Goal: Transaction & Acquisition: Book appointment/travel/reservation

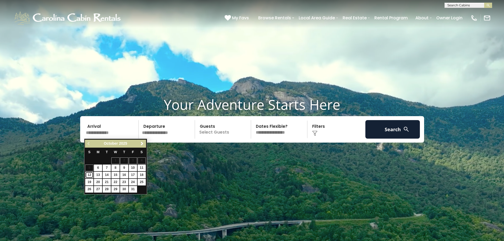
click at [90, 175] on link "12" at bounding box center [89, 175] width 8 height 7
type input "********"
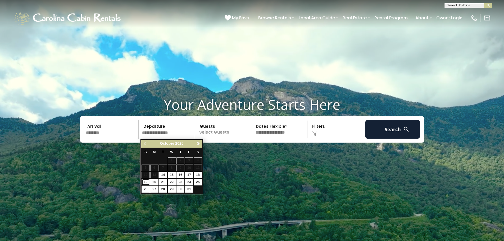
click at [146, 181] on link "19" at bounding box center [146, 182] width 8 height 7
type input "********"
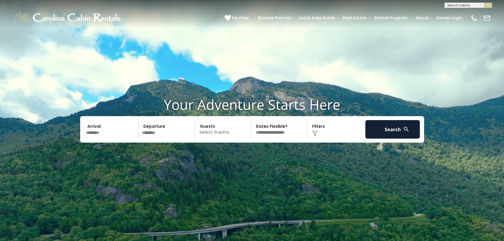
click at [324, 133] on div "Click to Choose" at bounding box center [336, 129] width 55 height 19
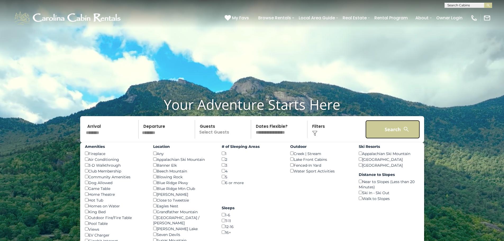
click at [396, 129] on button "Search" at bounding box center [392, 129] width 55 height 19
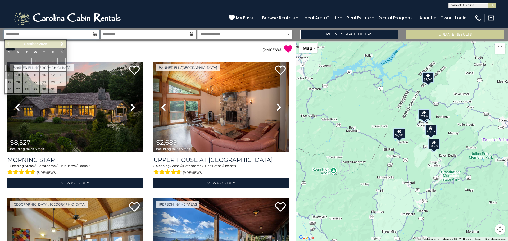
click at [43, 36] on input "**********" at bounding box center [51, 34] width 95 height 9
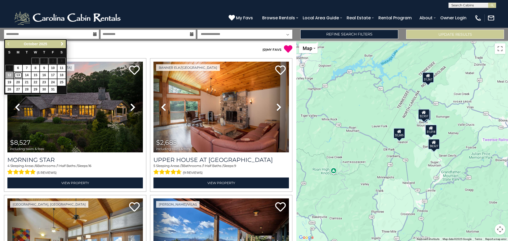
click at [18, 73] on link "13" at bounding box center [18, 75] width 8 height 7
type input "********"
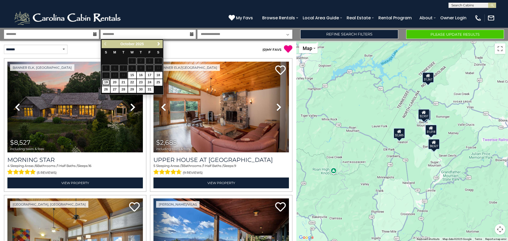
click at [106, 81] on link "19" at bounding box center [106, 82] width 8 height 7
type input "********"
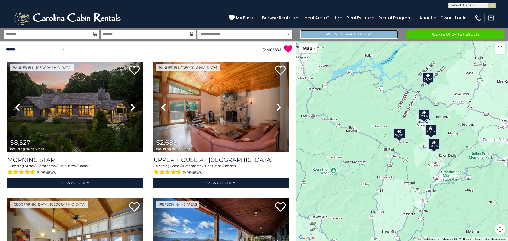
click at [364, 36] on link "Refine Search Filters" at bounding box center [349, 34] width 98 height 9
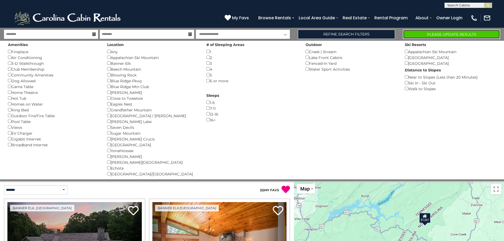
click at [439, 33] on button "Please Update Results" at bounding box center [451, 34] width 97 height 9
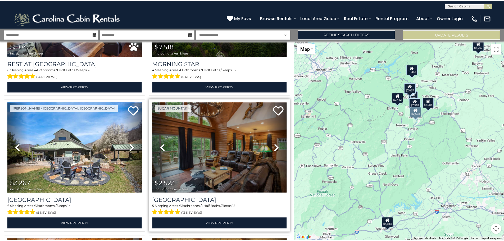
scroll to position [159, 0]
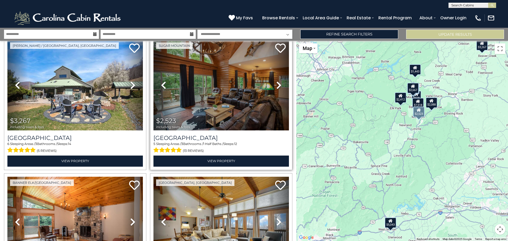
click at [276, 84] on icon at bounding box center [278, 85] width 5 height 8
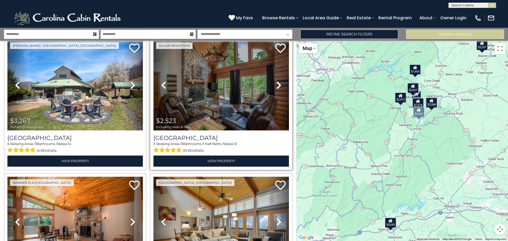
click at [276, 84] on icon at bounding box center [278, 85] width 5 height 8
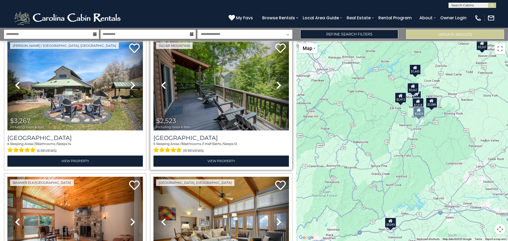
click at [276, 84] on icon at bounding box center [278, 85] width 5 height 8
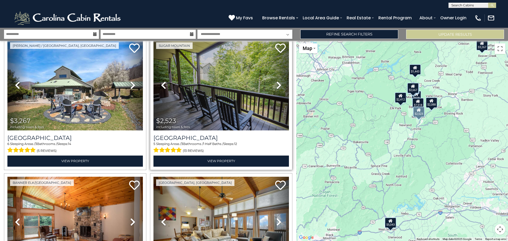
click at [276, 84] on icon at bounding box center [278, 85] width 5 height 8
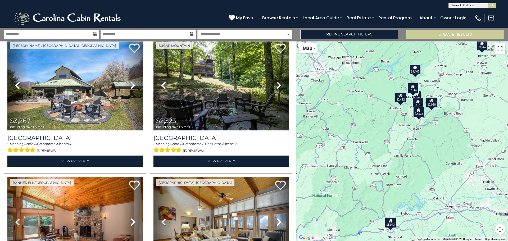
click at [500, 51] on button "Toggle fullscreen view" at bounding box center [500, 48] width 11 height 11
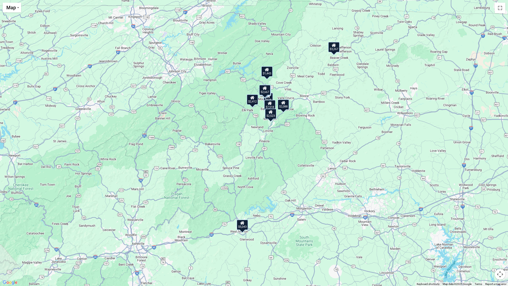
click at [271, 120] on div "$5,043 $7,518 $3,267 $2,523 $2,412 $2,804 $1,443 $2,088 $928 $2,667" at bounding box center [254, 143] width 508 height 286
click at [500, 241] on button "Map camera controls" at bounding box center [500, 274] width 11 height 11
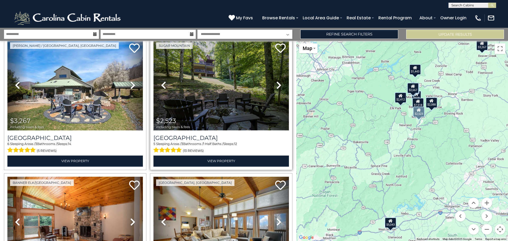
click at [202, 97] on img at bounding box center [222, 85] width 136 height 91
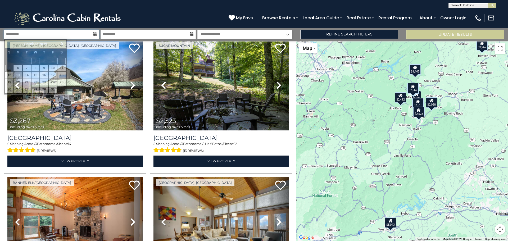
click at [47, 33] on input "**********" at bounding box center [51, 34] width 95 height 9
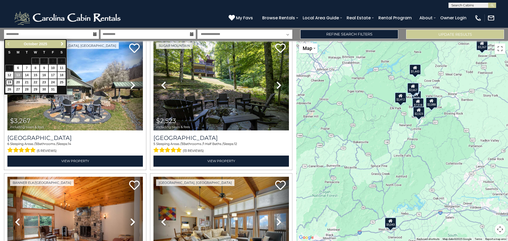
click at [8, 82] on link "19" at bounding box center [9, 82] width 8 height 7
type input "********"
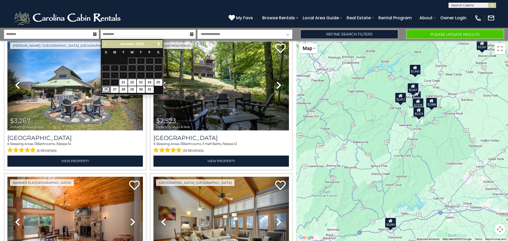
click at [104, 89] on link "26" at bounding box center [106, 89] width 8 height 7
type input "********"
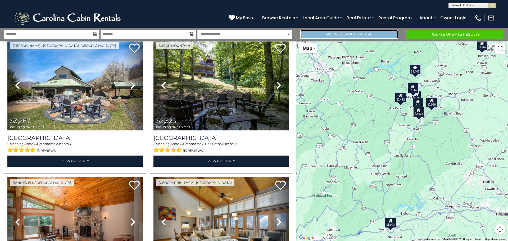
click at [318, 32] on link "Refine Search Filters" at bounding box center [349, 34] width 98 height 9
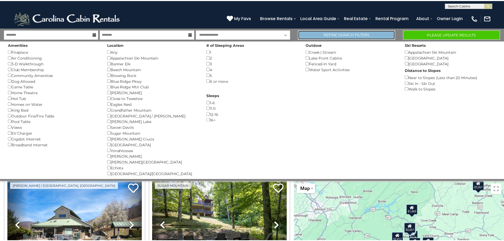
scroll to position [158, 0]
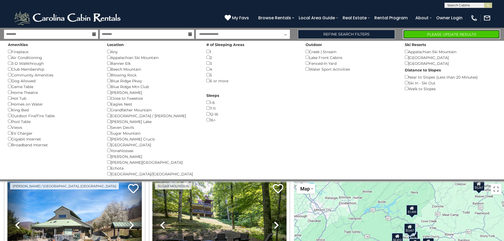
click at [464, 33] on button "Please Update Results" at bounding box center [451, 34] width 97 height 9
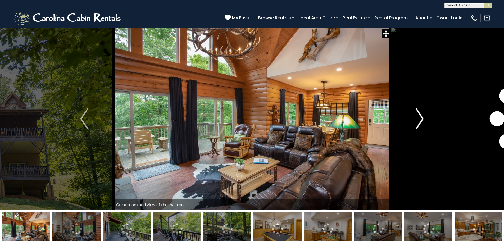
click at [421, 121] on img "Next" at bounding box center [420, 118] width 8 height 21
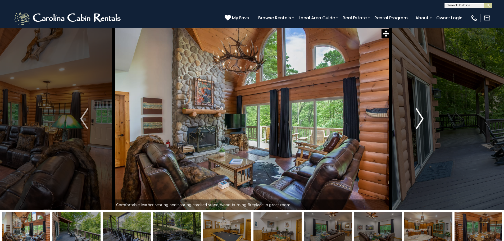
click at [420, 121] on img "Next" at bounding box center [420, 118] width 8 height 21
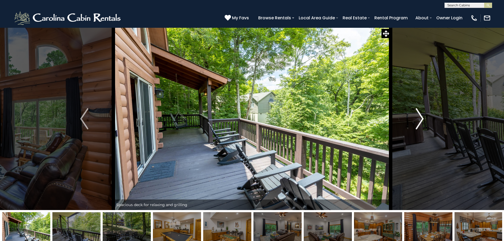
click at [420, 121] on img "Next" at bounding box center [420, 118] width 8 height 21
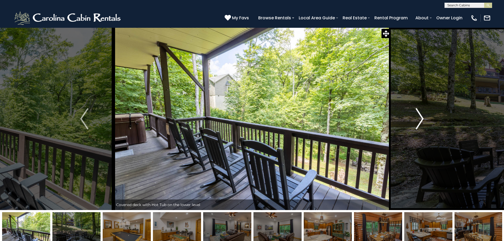
click at [420, 121] on img "Next" at bounding box center [420, 118] width 8 height 21
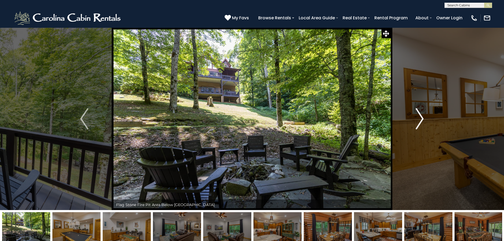
click at [420, 121] on img "Next" at bounding box center [420, 118] width 8 height 21
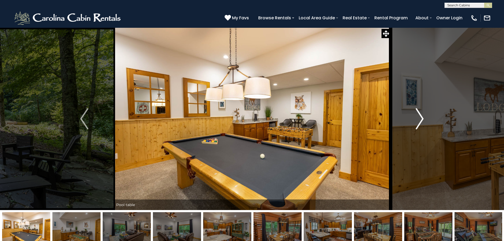
click at [420, 121] on img "Next" at bounding box center [420, 118] width 8 height 21
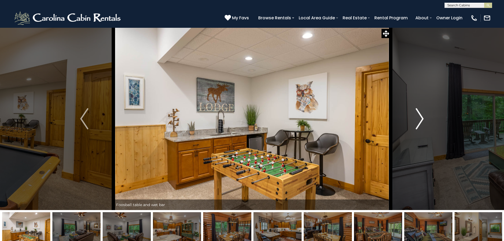
click at [420, 121] on img "Next" at bounding box center [420, 118] width 8 height 21
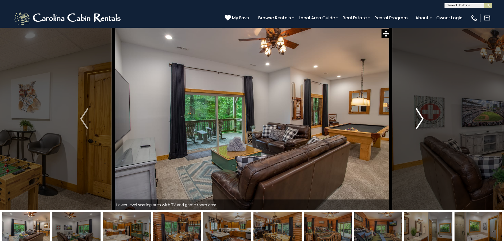
click at [420, 121] on img "Next" at bounding box center [420, 118] width 8 height 21
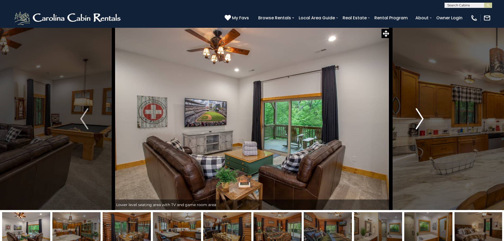
click at [420, 121] on img "Next" at bounding box center [420, 118] width 8 height 21
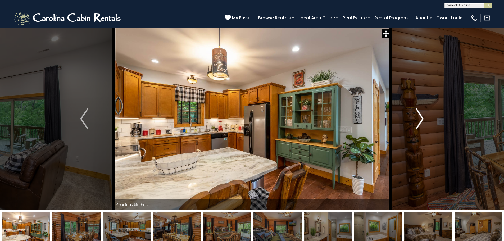
click at [420, 121] on img "Next" at bounding box center [420, 118] width 8 height 21
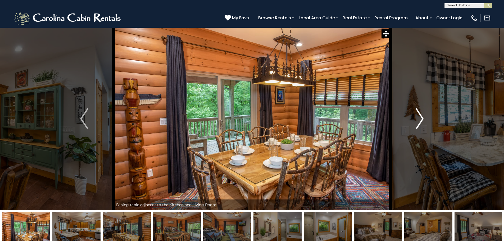
click at [420, 121] on img "Next" at bounding box center [420, 118] width 8 height 21
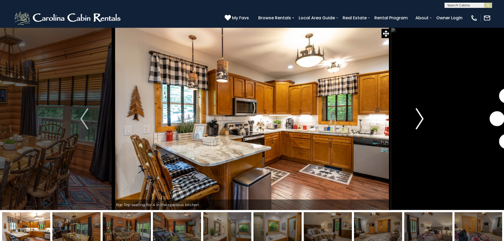
click at [420, 121] on img "Next" at bounding box center [420, 118] width 8 height 21
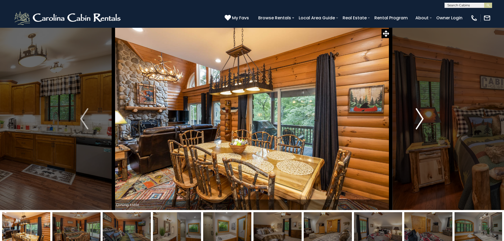
click at [420, 121] on img "Next" at bounding box center [420, 118] width 8 height 21
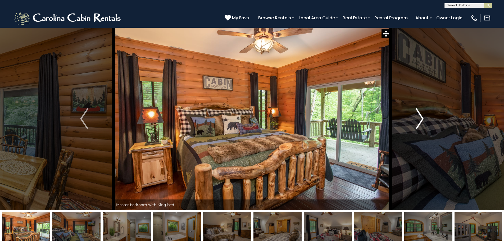
click at [420, 121] on img "Next" at bounding box center [420, 118] width 8 height 21
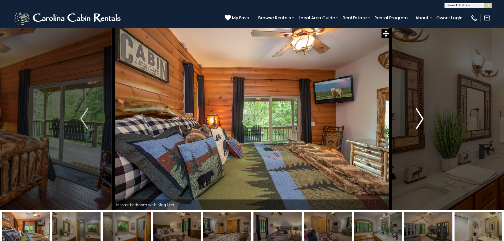
click at [423, 117] on img "Next" at bounding box center [420, 118] width 8 height 21
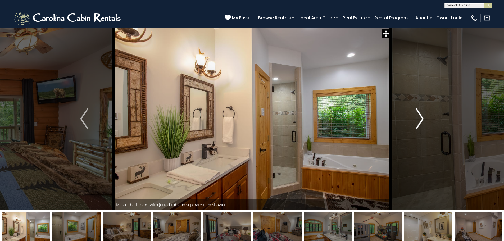
click at [422, 118] on img "Next" at bounding box center [420, 118] width 8 height 21
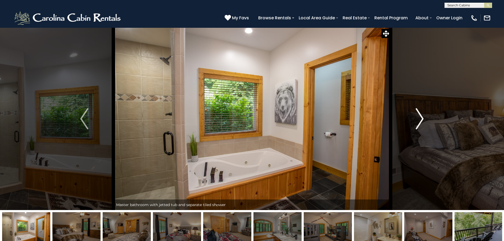
click at [418, 114] on img "Next" at bounding box center [420, 118] width 8 height 21
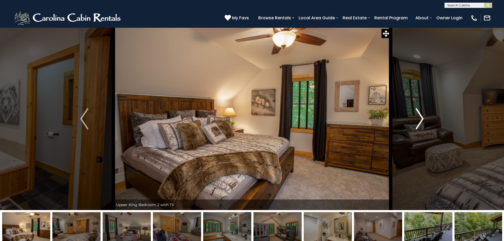
click at [418, 114] on img "Next" at bounding box center [420, 118] width 8 height 21
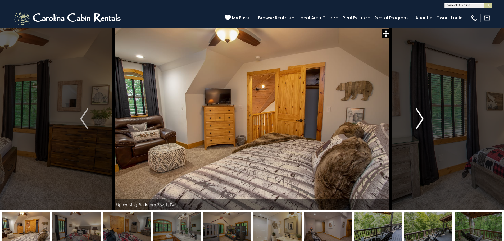
click at [418, 114] on img "Next" at bounding box center [420, 118] width 8 height 21
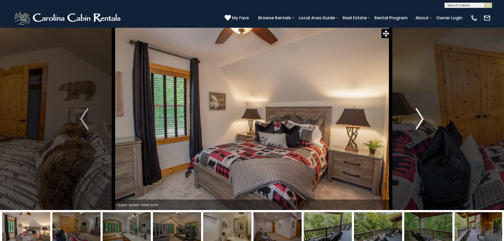
click at [418, 114] on img "Next" at bounding box center [420, 118] width 8 height 21
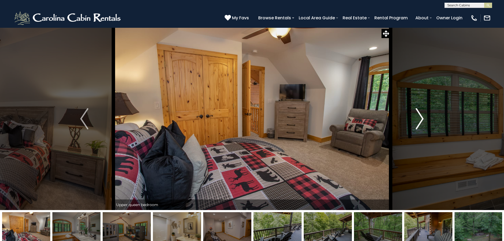
click at [418, 114] on img "Next" at bounding box center [420, 118] width 8 height 21
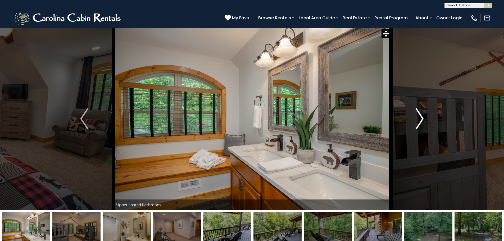
click at [418, 114] on img "Next" at bounding box center [420, 118] width 8 height 21
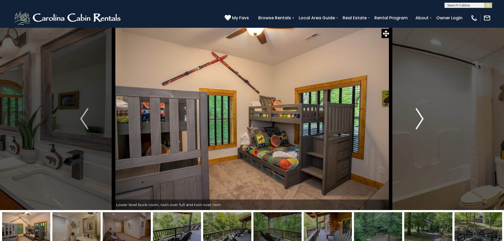
click at [418, 114] on img "Next" at bounding box center [420, 118] width 8 height 21
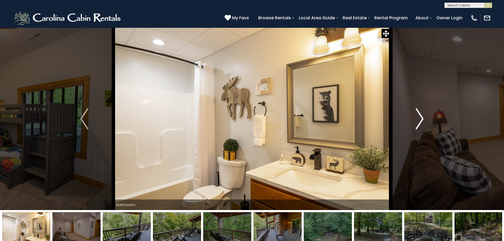
click at [418, 114] on img "Next" at bounding box center [420, 118] width 8 height 21
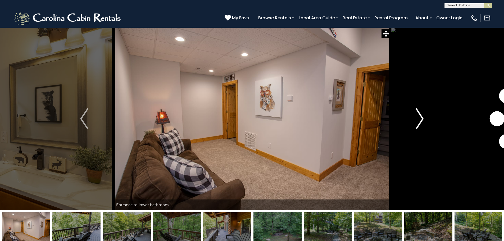
click at [418, 114] on img "Next" at bounding box center [420, 118] width 8 height 21
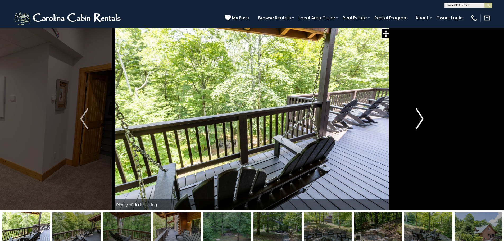
click at [418, 114] on img "Next" at bounding box center [420, 118] width 8 height 21
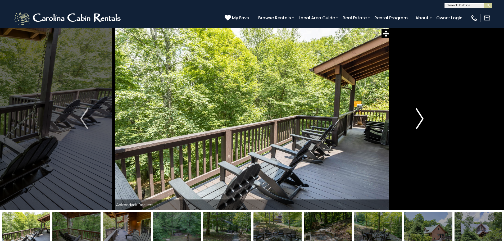
click at [418, 114] on img "Next" at bounding box center [420, 118] width 8 height 21
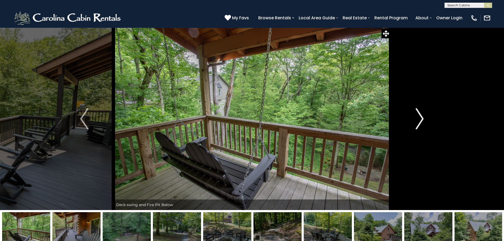
click at [418, 114] on img "Next" at bounding box center [420, 118] width 8 height 21
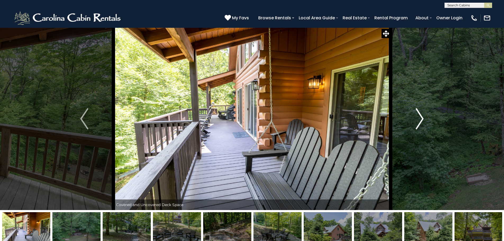
click at [418, 114] on img "Next" at bounding box center [420, 118] width 8 height 21
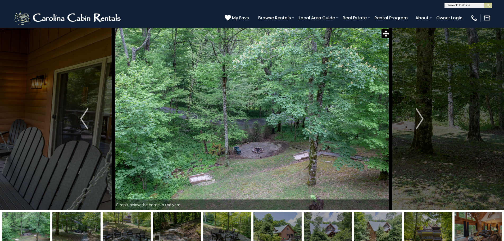
scroll to position [0, 0]
click at [471, 5] on input "text" at bounding box center [468, 5] width 46 height 5
type input "********"
click at [465, 13] on li "Bearfoot Lodge" at bounding box center [468, 12] width 47 height 5
click at [488, 5] on img "submit" at bounding box center [488, 5] width 4 height 4
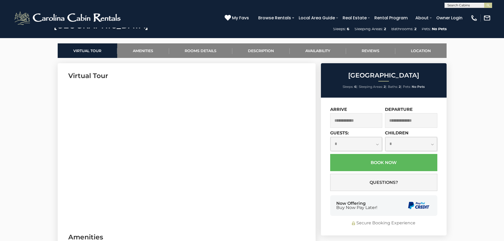
scroll to position [238, 0]
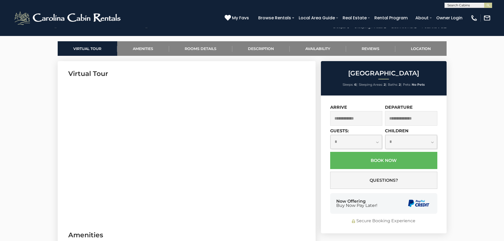
click at [354, 120] on input "text" at bounding box center [356, 118] width 52 height 15
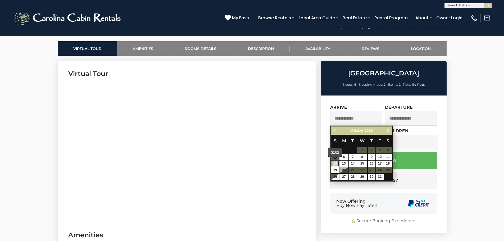
click at [334, 163] on link "12" at bounding box center [335, 164] width 8 height 6
type input "**********"
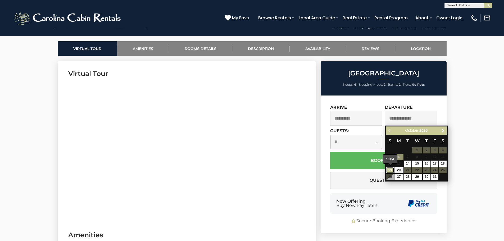
click at [390, 169] on link "19" at bounding box center [390, 170] width 8 height 6
type input "**********"
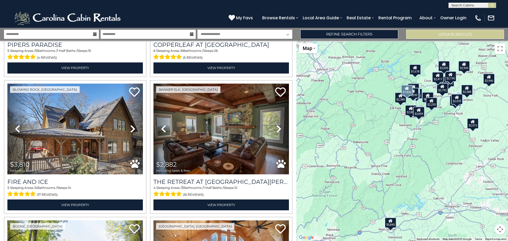
scroll to position [291, 0]
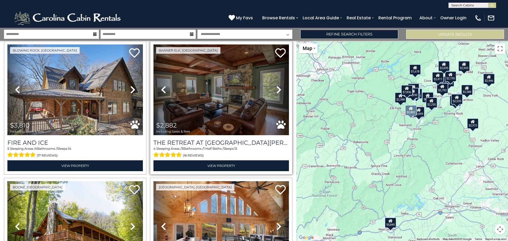
click at [276, 88] on icon at bounding box center [278, 89] width 5 height 8
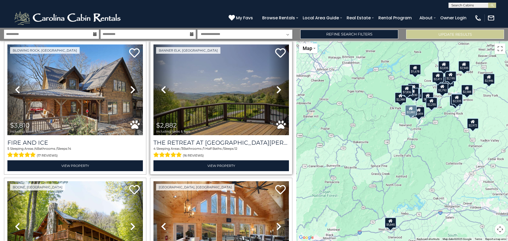
click at [276, 88] on icon at bounding box center [278, 89] width 5 height 8
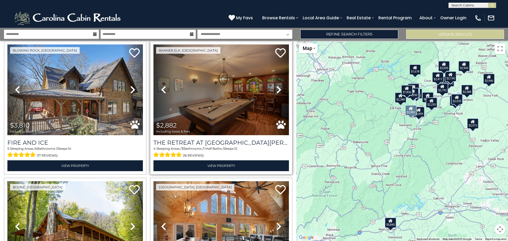
click at [276, 88] on icon at bounding box center [278, 89] width 5 height 8
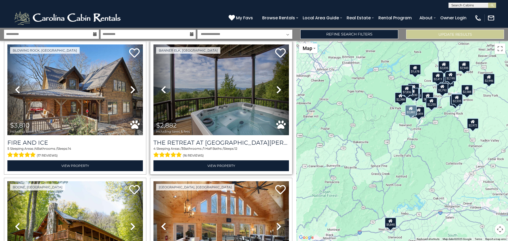
click at [276, 88] on icon at bounding box center [278, 89] width 5 height 8
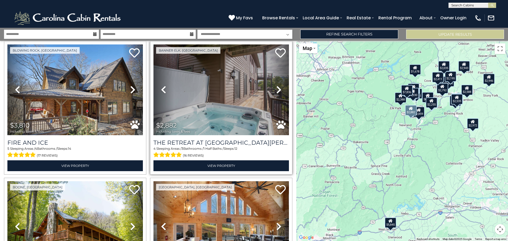
click at [276, 88] on icon at bounding box center [278, 89] width 5 height 8
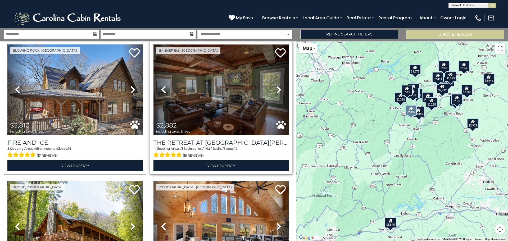
click at [191, 89] on img at bounding box center [222, 89] width 136 height 91
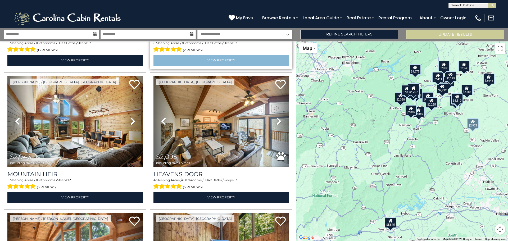
scroll to position [688, 0]
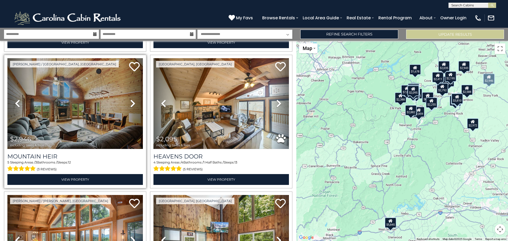
click at [131, 99] on icon at bounding box center [132, 103] width 5 height 8
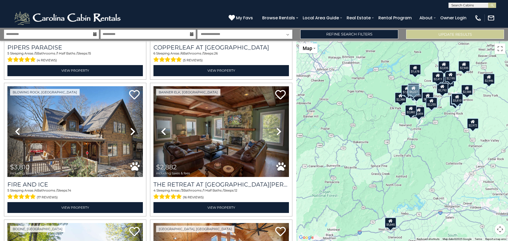
scroll to position [238, 0]
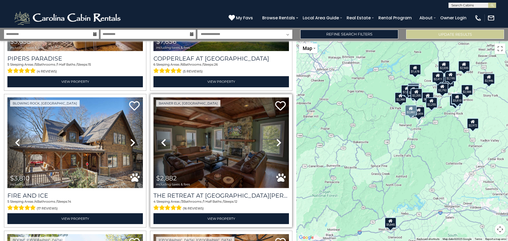
click at [225, 141] on img at bounding box center [222, 142] width 136 height 91
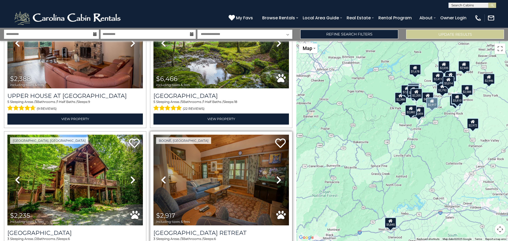
scroll to position [1085, 0]
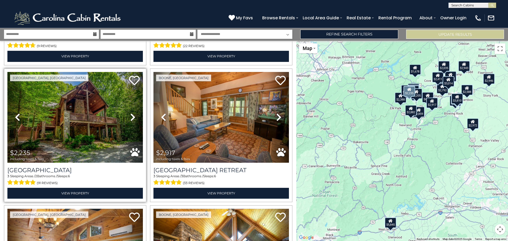
click at [133, 113] on icon at bounding box center [132, 117] width 5 height 8
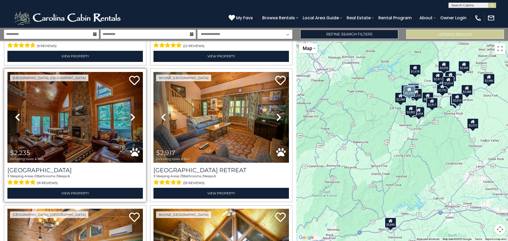
click at [133, 113] on icon at bounding box center [132, 117] width 5 height 8
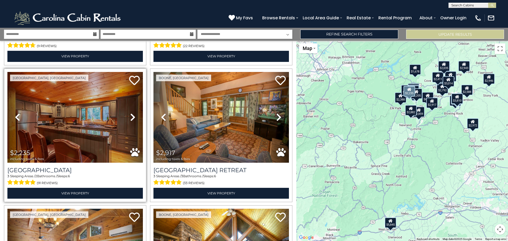
click at [132, 113] on icon at bounding box center [132, 117] width 5 height 8
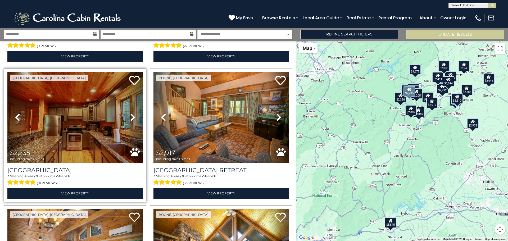
click at [132, 113] on icon at bounding box center [132, 117] width 5 height 8
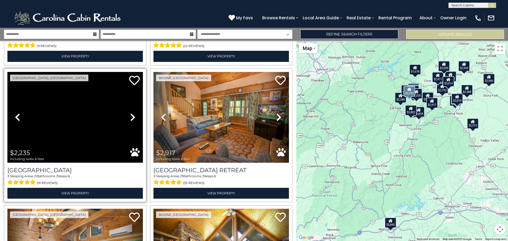
click at [132, 113] on icon at bounding box center [132, 117] width 5 height 8
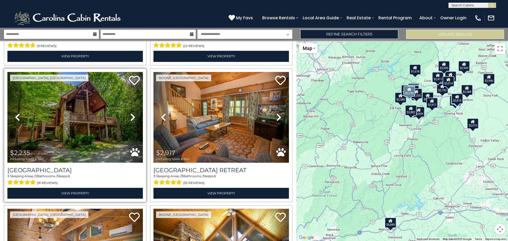
click at [132, 113] on icon at bounding box center [132, 117] width 5 height 8
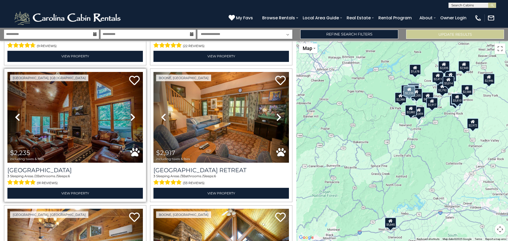
click at [131, 113] on icon at bounding box center [132, 117] width 5 height 8
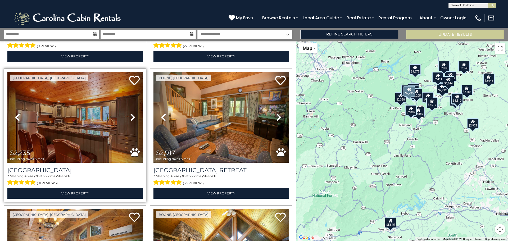
click at [131, 113] on icon at bounding box center [132, 117] width 5 height 8
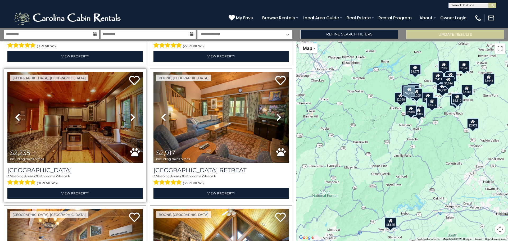
click at [131, 113] on icon at bounding box center [132, 117] width 5 height 8
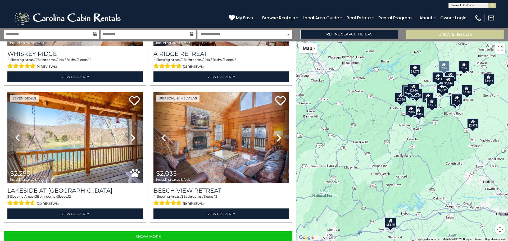
scroll to position [1887, 0]
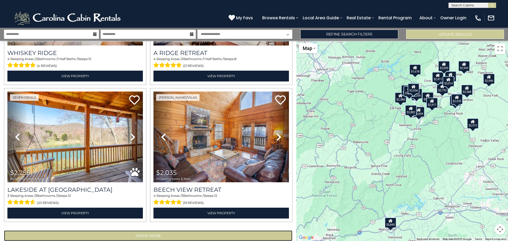
click at [177, 231] on button "Show More" at bounding box center [148, 236] width 288 height 11
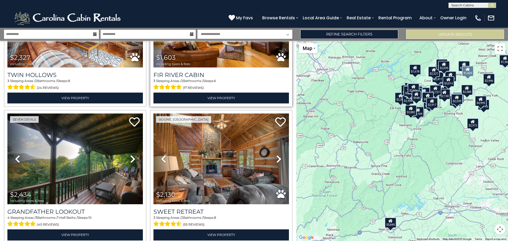
scroll to position [2276, 0]
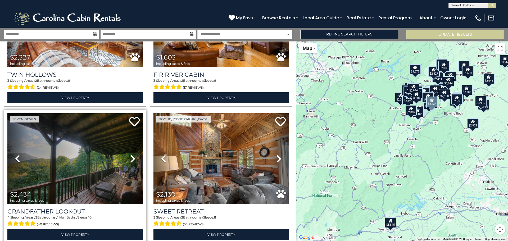
click at [130, 155] on icon at bounding box center [132, 159] width 5 height 8
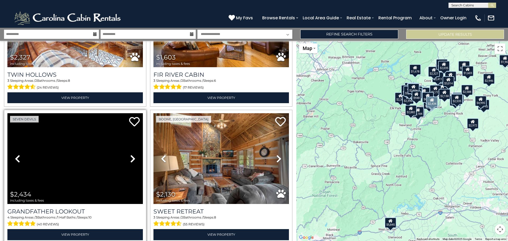
click at [130, 155] on icon at bounding box center [132, 159] width 5 height 8
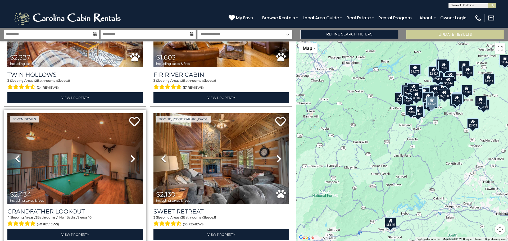
click at [130, 155] on icon at bounding box center [132, 159] width 5 height 8
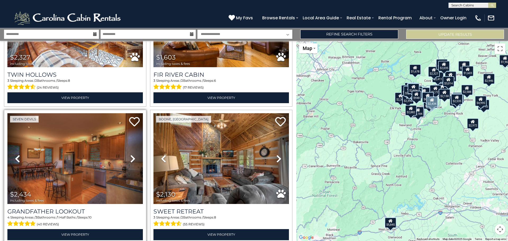
click at [130, 155] on icon at bounding box center [132, 159] width 5 height 8
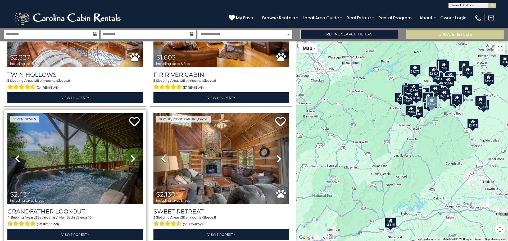
click at [130, 155] on icon at bounding box center [132, 159] width 5 height 8
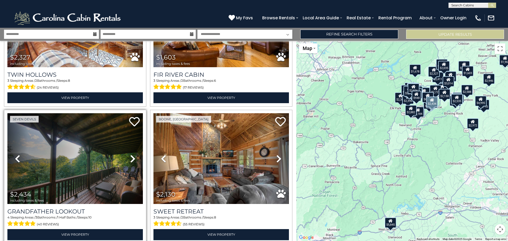
click at [130, 155] on icon at bounding box center [132, 159] width 5 height 8
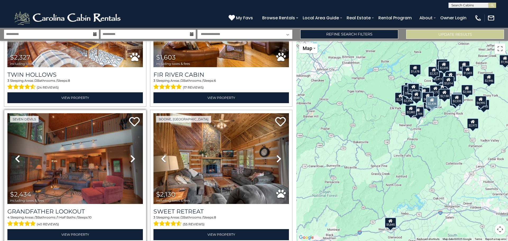
click at [130, 155] on icon at bounding box center [132, 159] width 5 height 8
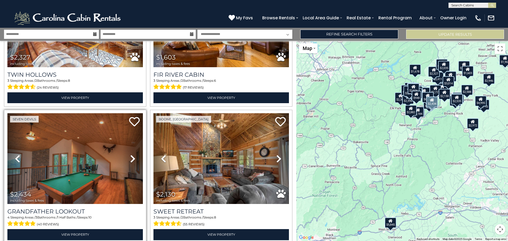
click at [130, 155] on icon at bounding box center [132, 159] width 5 height 8
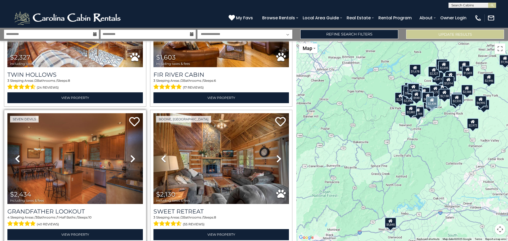
click at [130, 155] on icon at bounding box center [132, 159] width 5 height 8
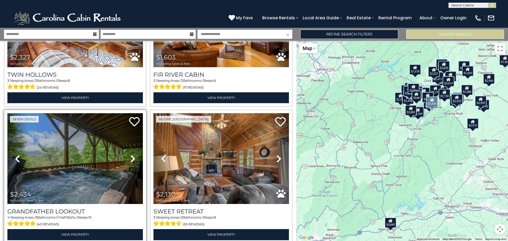
click at [130, 155] on icon at bounding box center [132, 159] width 5 height 8
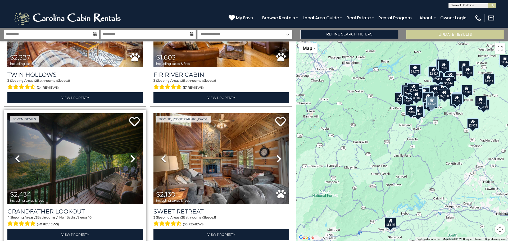
click at [130, 155] on icon at bounding box center [132, 159] width 5 height 8
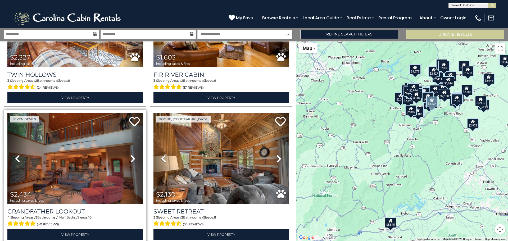
click at [130, 155] on icon at bounding box center [132, 159] width 5 height 8
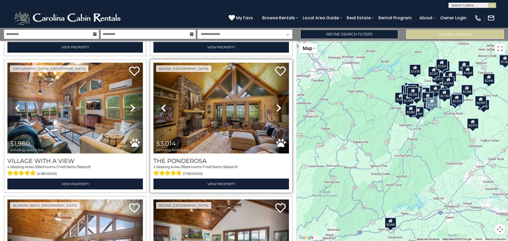
scroll to position [1260, 0]
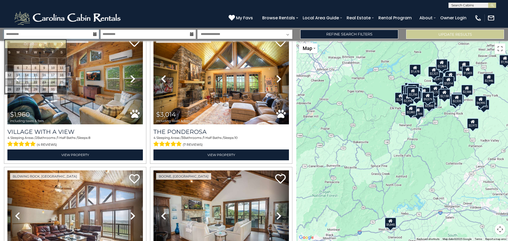
click at [27, 35] on input "**********" at bounding box center [51, 34] width 95 height 9
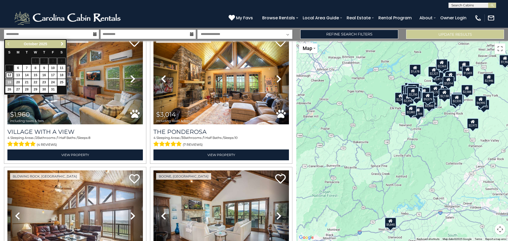
click at [9, 75] on link "12" at bounding box center [9, 75] width 8 height 7
type input "********"
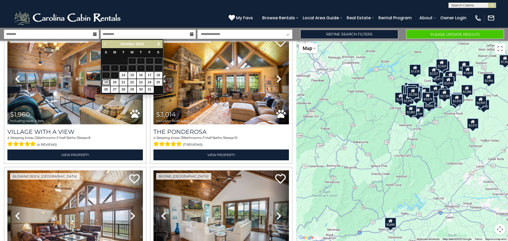
click at [105, 82] on link "19" at bounding box center [106, 82] width 8 height 7
type input "********"
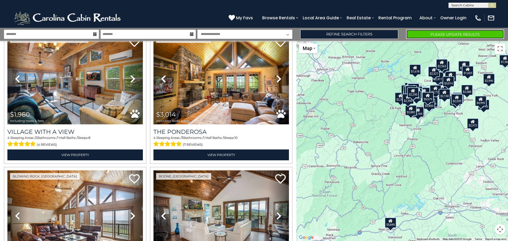
click at [441, 33] on button "Please Update Results" at bounding box center [455, 34] width 98 height 9
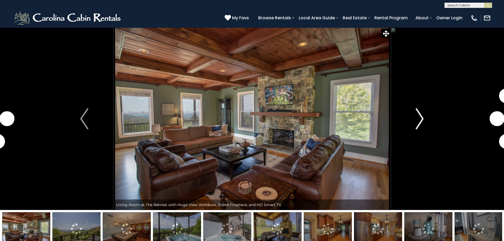
click at [421, 119] on img "Next" at bounding box center [420, 118] width 8 height 21
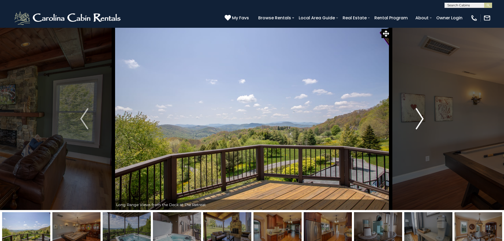
click at [421, 119] on img "Next" at bounding box center [420, 118] width 8 height 21
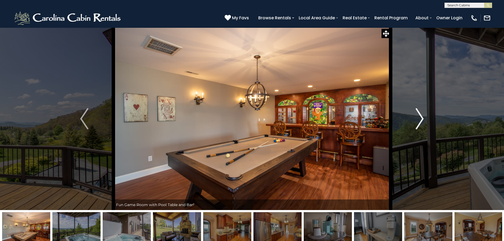
click at [421, 119] on img "Next" at bounding box center [420, 118] width 8 height 21
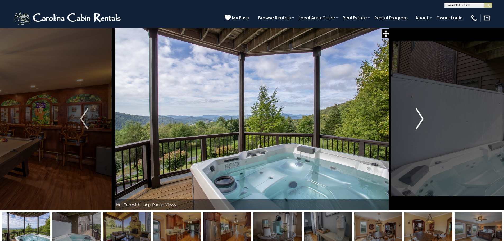
click at [421, 119] on img "Next" at bounding box center [420, 118] width 8 height 21
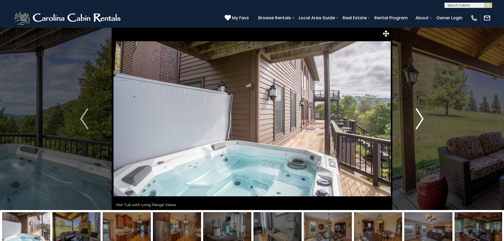
click at [421, 119] on img "Next" at bounding box center [420, 118] width 8 height 21
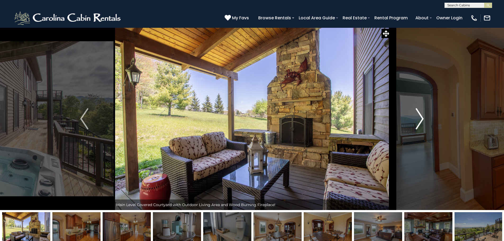
click at [421, 119] on img "Next" at bounding box center [420, 118] width 8 height 21
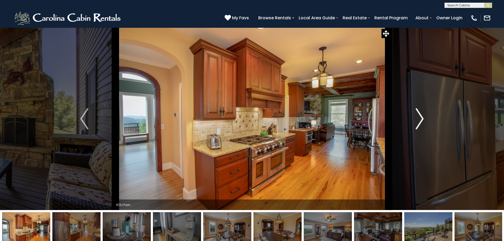
click at [421, 119] on img "Next" at bounding box center [420, 118] width 8 height 21
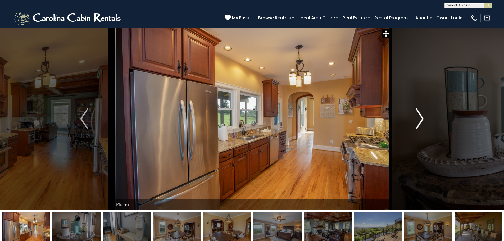
click at [421, 119] on img "Next" at bounding box center [420, 118] width 8 height 21
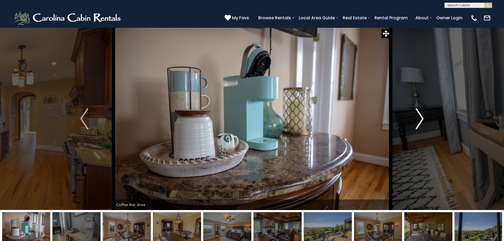
click at [421, 119] on img "Next" at bounding box center [420, 118] width 8 height 21
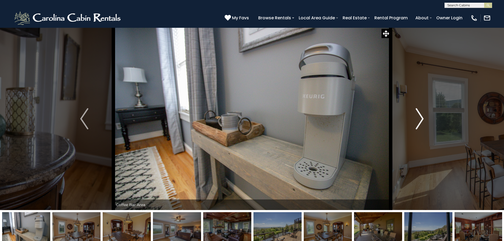
click at [421, 119] on img "Next" at bounding box center [420, 118] width 8 height 21
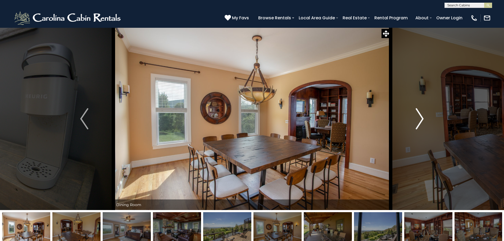
click at [421, 119] on img "Next" at bounding box center [420, 118] width 8 height 21
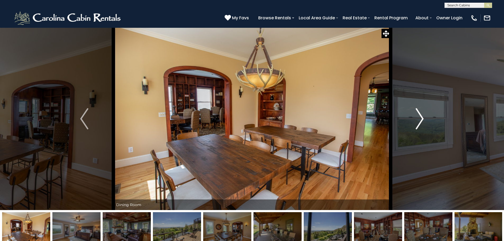
click at [421, 119] on img "Next" at bounding box center [420, 118] width 8 height 21
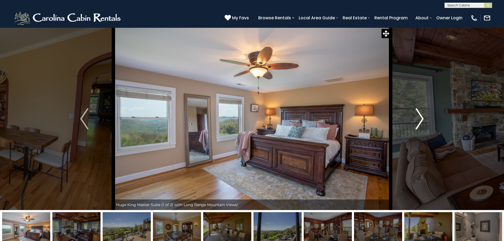
click at [421, 119] on img "Next" at bounding box center [420, 118] width 8 height 21
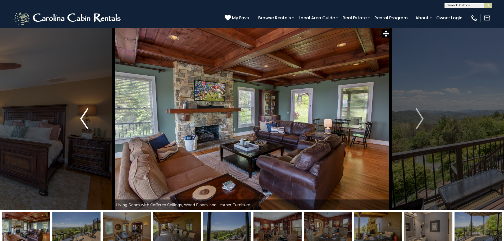
click at [80, 119] on button "Previous" at bounding box center [84, 119] width 58 height 183
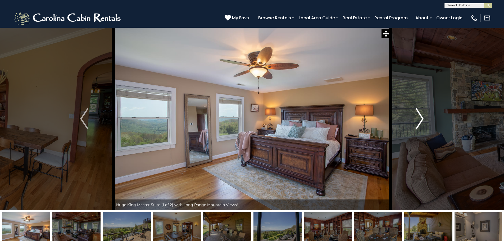
click at [421, 120] on img "Next" at bounding box center [420, 118] width 8 height 21
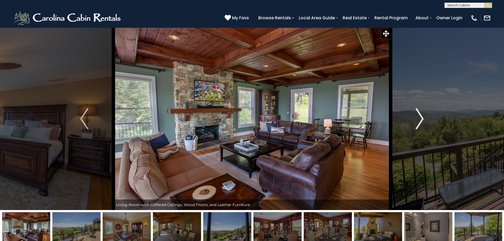
click at [421, 120] on img "Next" at bounding box center [420, 118] width 8 height 21
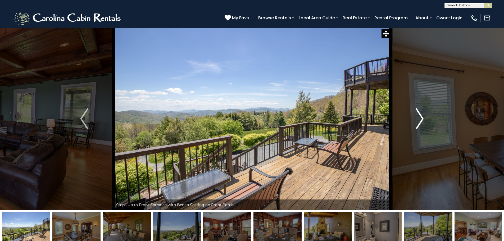
click at [421, 120] on img "Next" at bounding box center [420, 118] width 8 height 21
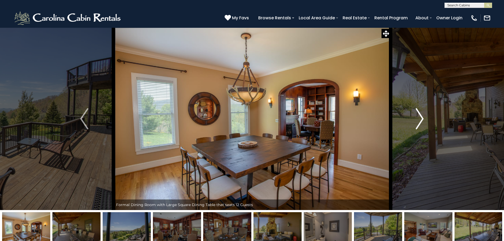
click at [421, 120] on img "Next" at bounding box center [420, 118] width 8 height 21
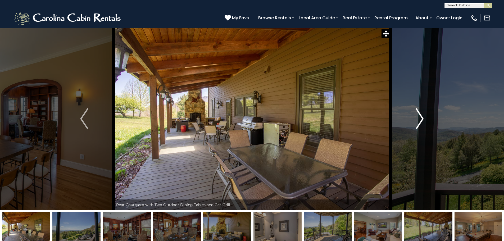
click at [421, 120] on img "Next" at bounding box center [420, 118] width 8 height 21
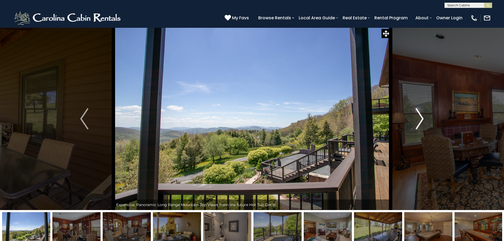
click at [421, 119] on img "Next" at bounding box center [420, 118] width 8 height 21
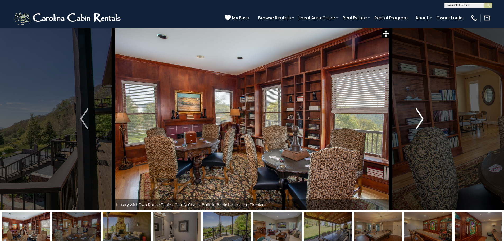
click at [421, 119] on img "Next" at bounding box center [420, 118] width 8 height 21
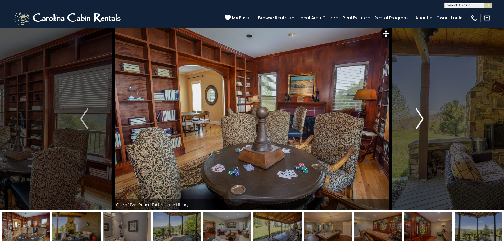
click at [421, 119] on img "Next" at bounding box center [420, 118] width 8 height 21
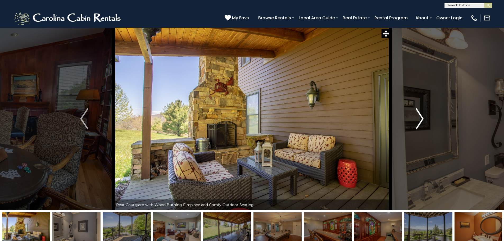
click at [421, 119] on img "Next" at bounding box center [420, 118] width 8 height 21
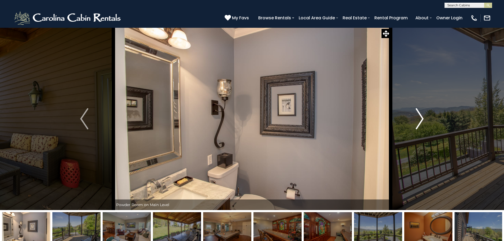
click at [421, 119] on img "Next" at bounding box center [420, 118] width 8 height 21
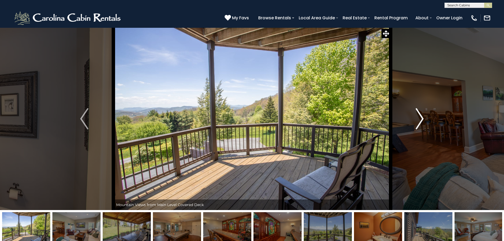
click at [421, 119] on img "Next" at bounding box center [420, 118] width 8 height 21
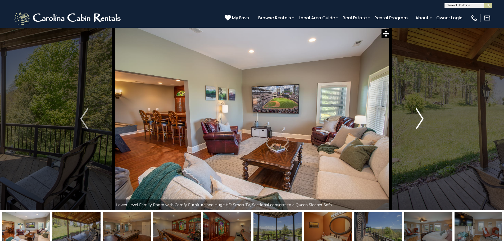
click at [421, 119] on img "Next" at bounding box center [420, 118] width 8 height 21
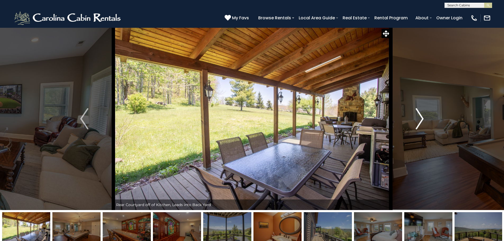
click at [421, 119] on img "Next" at bounding box center [420, 118] width 8 height 21
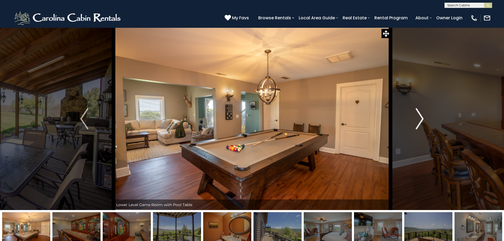
click at [421, 119] on img "Next" at bounding box center [420, 118] width 8 height 21
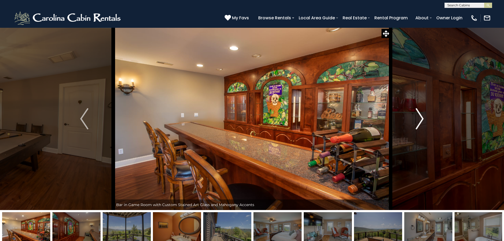
click at [421, 119] on img "Next" at bounding box center [420, 118] width 8 height 21
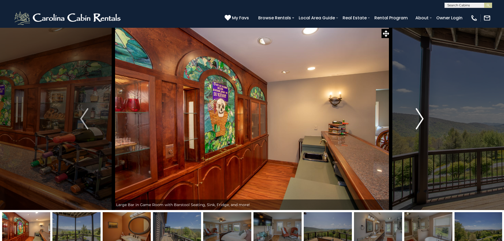
click at [421, 119] on img "Next" at bounding box center [420, 118] width 8 height 21
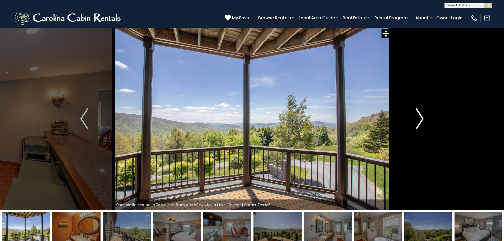
click at [421, 119] on img "Next" at bounding box center [420, 118] width 8 height 21
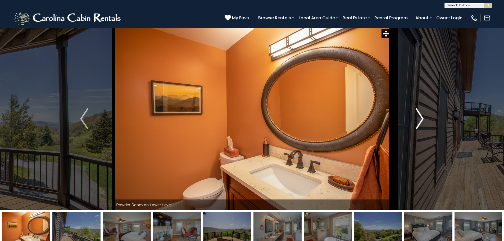
click at [421, 119] on img "Next" at bounding box center [420, 118] width 8 height 21
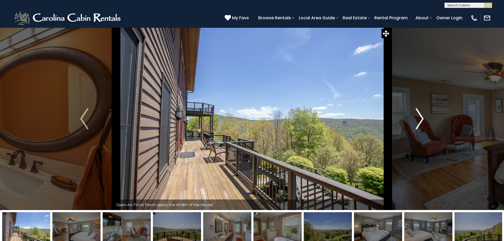
click at [421, 119] on img "Next" at bounding box center [420, 118] width 8 height 21
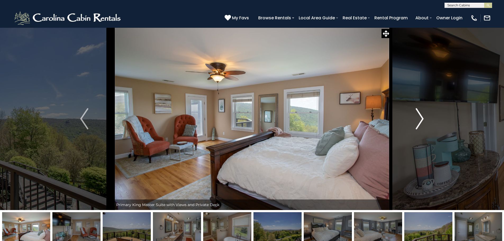
click at [421, 119] on img "Next" at bounding box center [420, 118] width 8 height 21
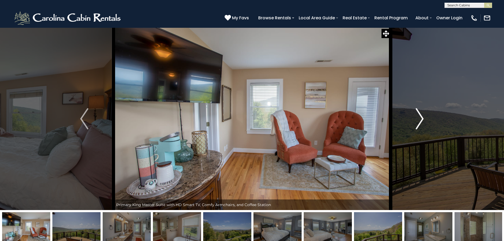
click at [421, 119] on img "Next" at bounding box center [420, 118] width 8 height 21
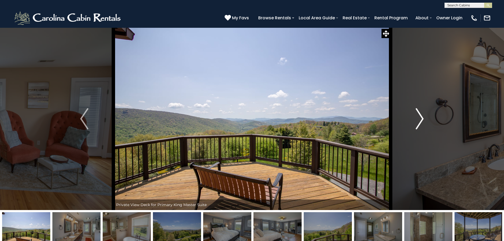
click at [421, 119] on img "Next" at bounding box center [420, 118] width 8 height 21
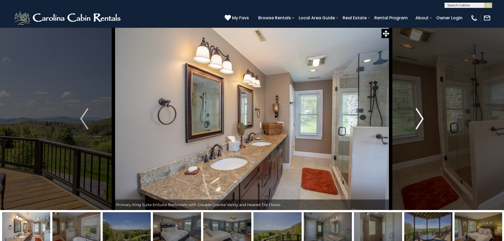
click at [421, 119] on img "Next" at bounding box center [420, 118] width 8 height 21
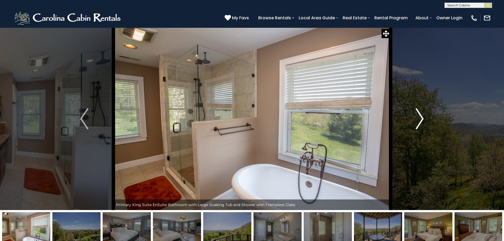
click at [421, 119] on img "Next" at bounding box center [420, 118] width 8 height 21
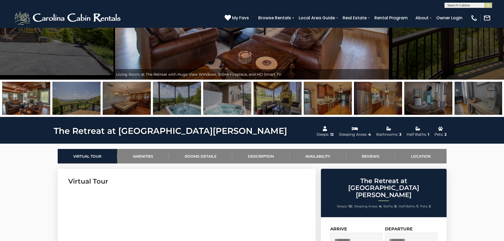
scroll to position [132, 0]
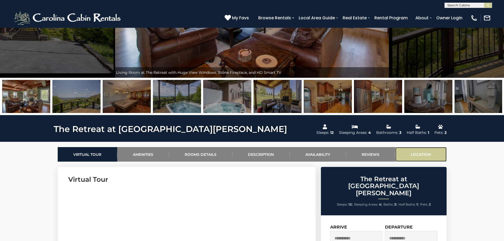
click at [415, 153] on link "Location" at bounding box center [420, 154] width 51 height 15
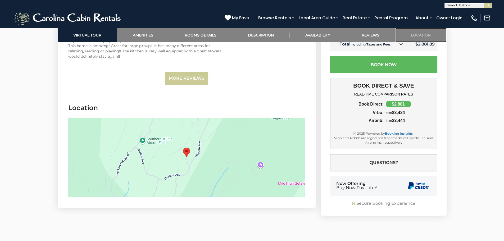
scroll to position [1792, 0]
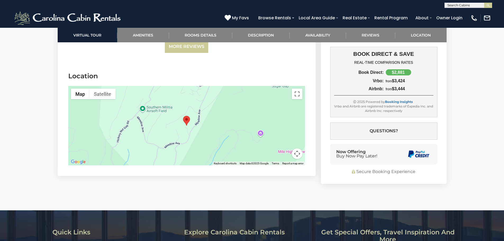
click at [298, 148] on button "Map camera controls" at bounding box center [297, 153] width 11 height 11
click at [284, 148] on button "Zoom out" at bounding box center [284, 153] width 11 height 11
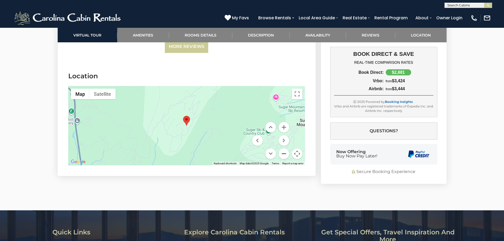
click at [284, 148] on button "Zoom out" at bounding box center [284, 153] width 11 height 11
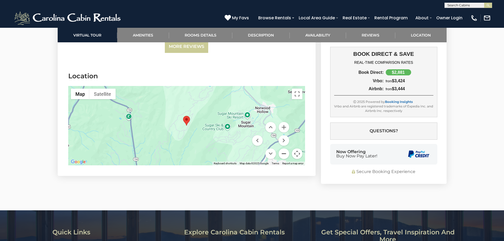
click at [284, 148] on button "Zoom out" at bounding box center [284, 153] width 11 height 11
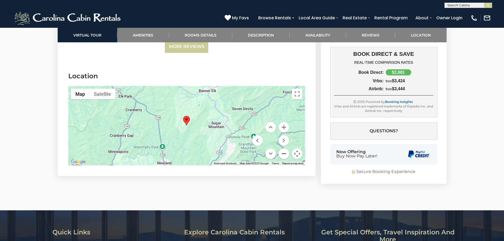
click at [285, 148] on button "Zoom out" at bounding box center [284, 153] width 11 height 11
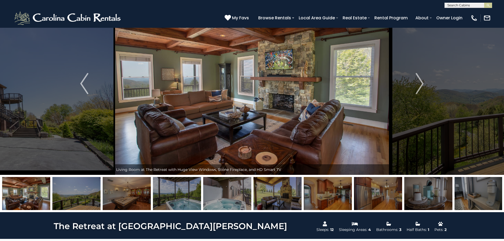
scroll to position [0, 0]
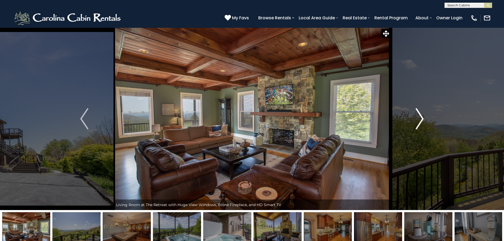
click at [420, 114] on img "Next" at bounding box center [420, 118] width 8 height 21
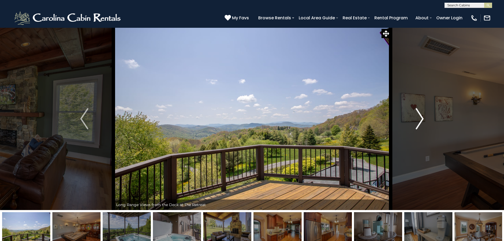
click at [420, 114] on img "Next" at bounding box center [420, 118] width 8 height 21
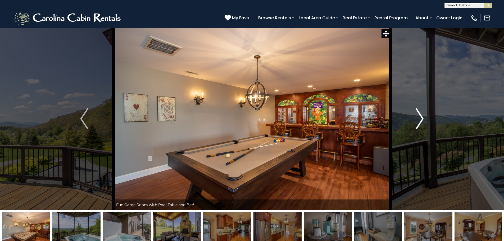
click at [420, 114] on img "Next" at bounding box center [420, 118] width 8 height 21
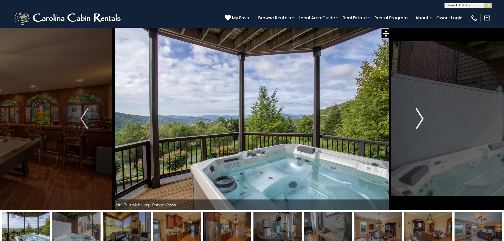
click at [420, 114] on img "Next" at bounding box center [420, 118] width 8 height 21
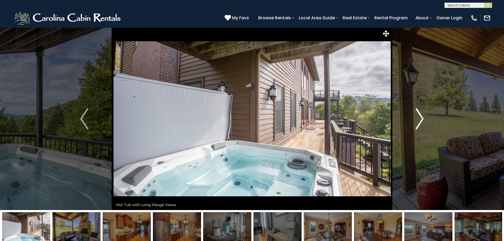
click at [420, 114] on img "Next" at bounding box center [420, 118] width 8 height 21
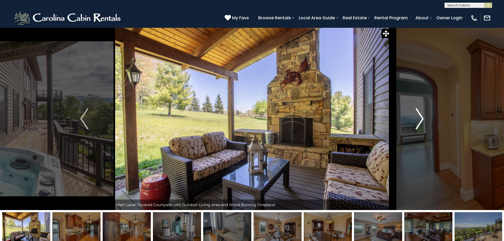
click at [420, 115] on img "Next" at bounding box center [420, 118] width 8 height 21
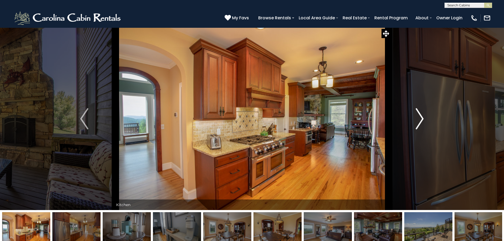
click at [420, 115] on img "Next" at bounding box center [420, 118] width 8 height 21
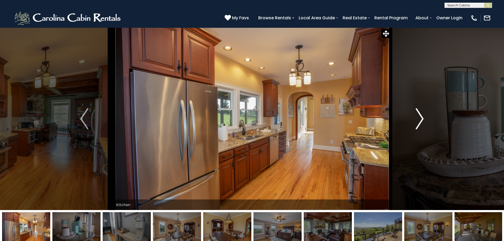
click at [420, 115] on img "Next" at bounding box center [420, 118] width 8 height 21
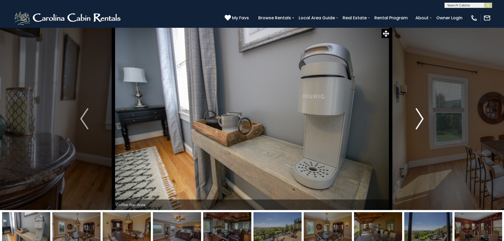
click at [420, 115] on img "Next" at bounding box center [420, 118] width 8 height 21
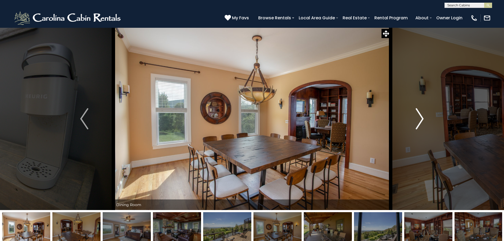
click at [420, 115] on img "Next" at bounding box center [420, 118] width 8 height 21
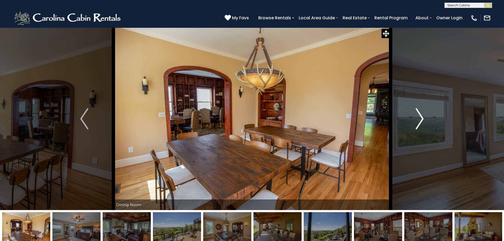
click at [420, 115] on img "Next" at bounding box center [420, 118] width 8 height 21
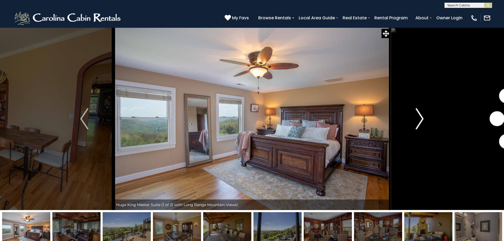
click at [420, 115] on img "Next" at bounding box center [420, 118] width 8 height 21
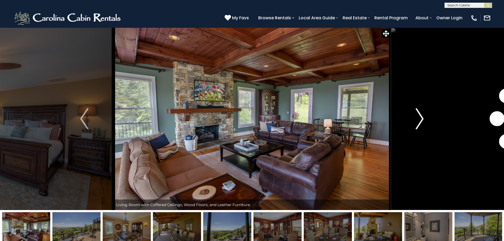
click at [420, 115] on img "Next" at bounding box center [420, 118] width 8 height 21
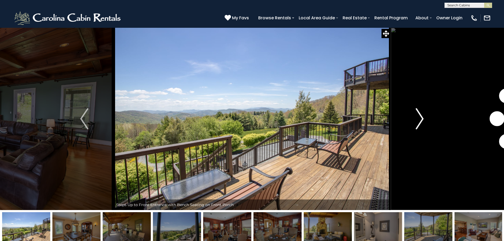
click at [420, 115] on img "Next" at bounding box center [420, 118] width 8 height 21
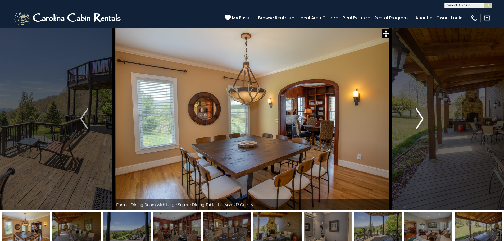
click at [420, 115] on img "Next" at bounding box center [420, 118] width 8 height 21
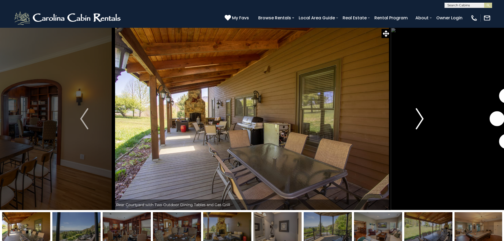
click at [420, 115] on img "Next" at bounding box center [420, 118] width 8 height 21
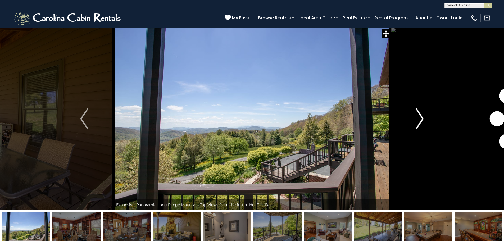
click at [420, 115] on img "Next" at bounding box center [420, 118] width 8 height 21
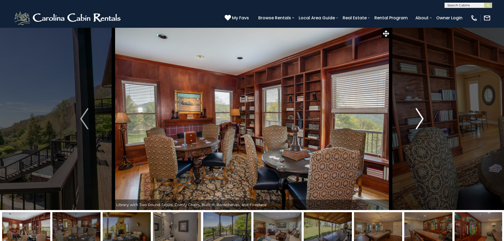
click at [420, 115] on img "Next" at bounding box center [420, 118] width 8 height 21
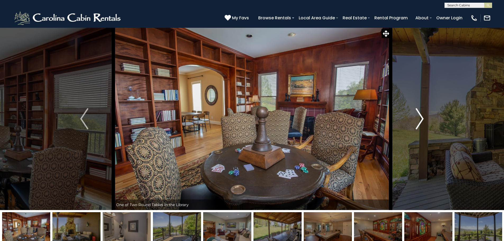
click at [420, 115] on img "Next" at bounding box center [420, 118] width 8 height 21
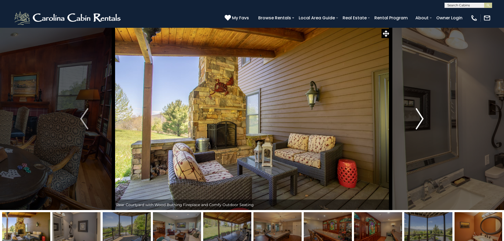
click at [420, 115] on img "Next" at bounding box center [420, 118] width 8 height 21
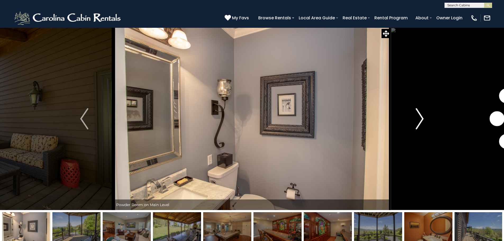
click at [420, 115] on img "Next" at bounding box center [420, 118] width 8 height 21
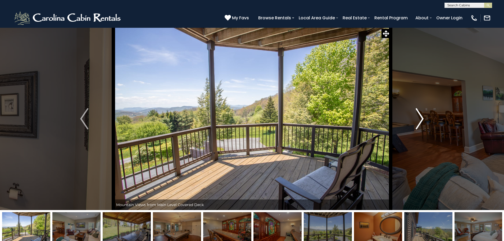
click at [420, 115] on img "Next" at bounding box center [420, 118] width 8 height 21
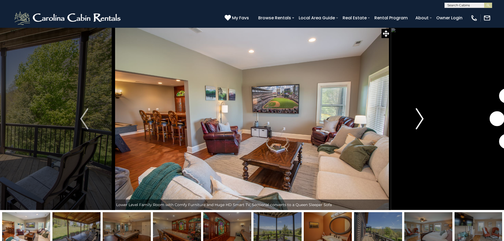
click at [420, 115] on img "Next" at bounding box center [420, 118] width 8 height 21
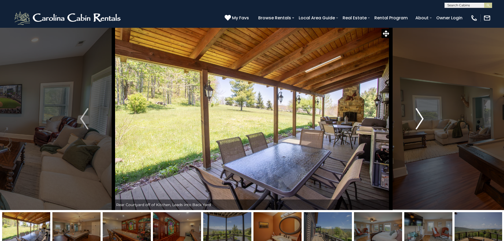
click at [421, 117] on img "Next" at bounding box center [420, 118] width 8 height 21
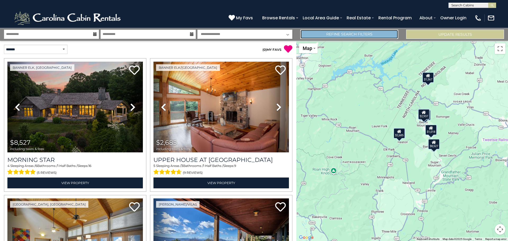
click at [332, 35] on link "Refine Search Filters" at bounding box center [349, 34] width 98 height 9
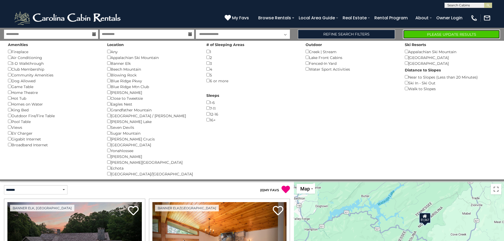
click at [428, 34] on button "Please Update Results" at bounding box center [451, 34] width 97 height 9
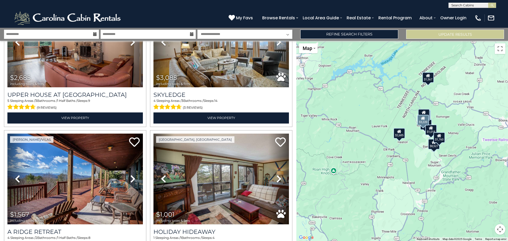
scroll to position [238, 0]
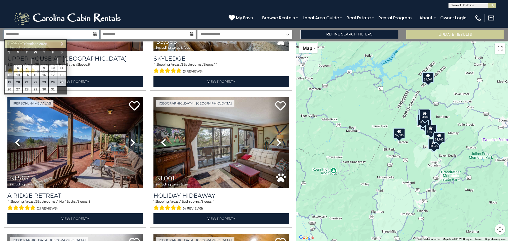
click at [22, 35] on input "**********" at bounding box center [51, 34] width 95 height 9
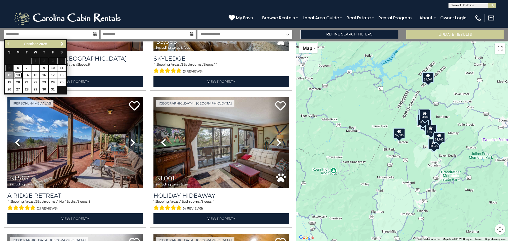
click at [16, 75] on link "13" at bounding box center [18, 75] width 8 height 7
type input "********"
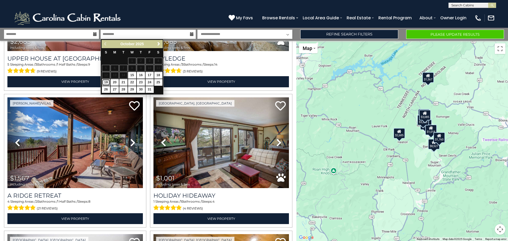
click at [105, 82] on link "19" at bounding box center [106, 82] width 8 height 7
type input "********"
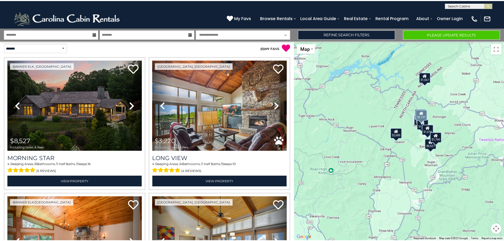
scroll to position [0, 0]
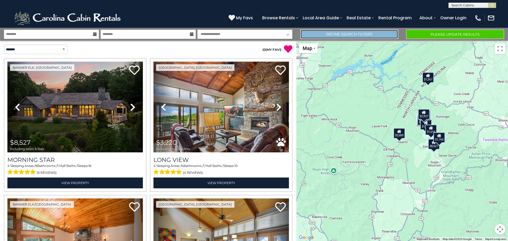
click at [340, 33] on link "Refine Search Filters" at bounding box center [349, 34] width 98 height 9
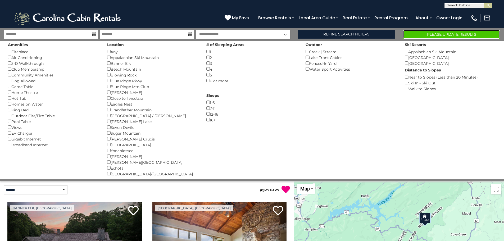
click at [458, 32] on button "Please Update Results" at bounding box center [451, 34] width 97 height 9
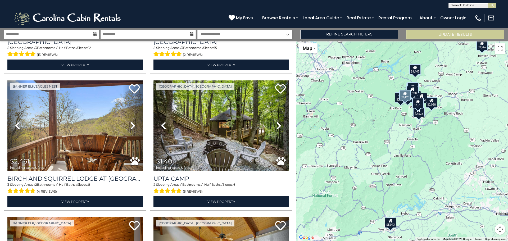
scroll to position [397, 0]
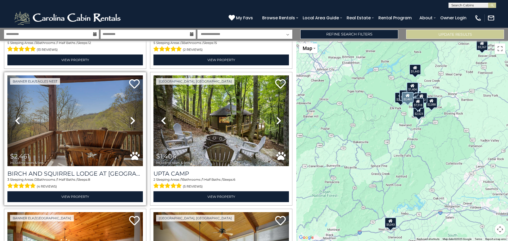
click at [130, 118] on icon at bounding box center [132, 120] width 5 height 8
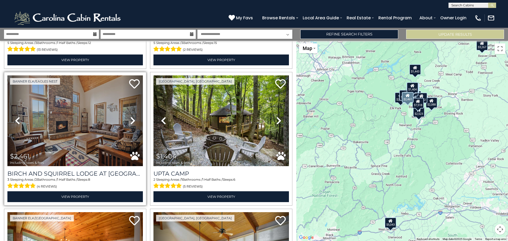
click at [130, 118] on icon at bounding box center [132, 120] width 5 height 8
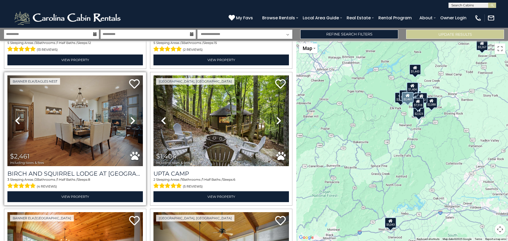
click at [130, 118] on icon at bounding box center [132, 120] width 5 height 8
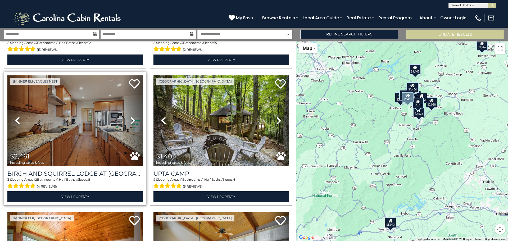
click at [130, 118] on icon at bounding box center [132, 120] width 5 height 8
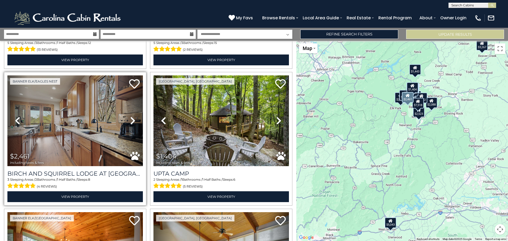
click at [130, 118] on icon at bounding box center [132, 120] width 5 height 8
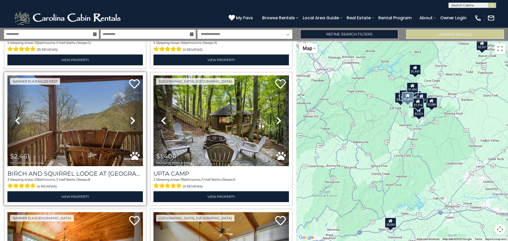
click at [130, 118] on icon at bounding box center [132, 120] width 5 height 8
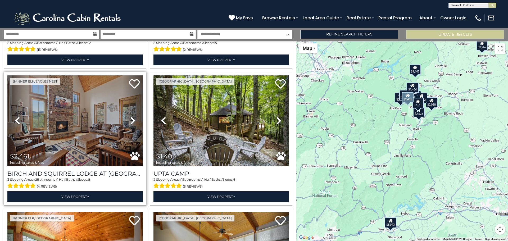
click at [130, 118] on icon at bounding box center [132, 120] width 5 height 8
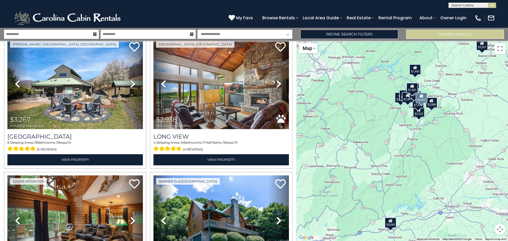
scroll to position [0, 0]
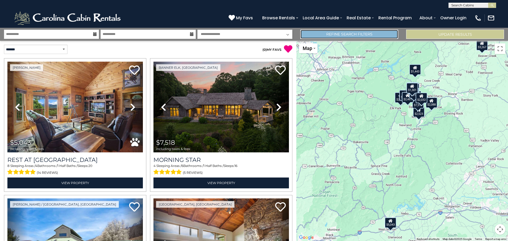
click at [320, 32] on link "Refine Search Filters" at bounding box center [349, 34] width 98 height 9
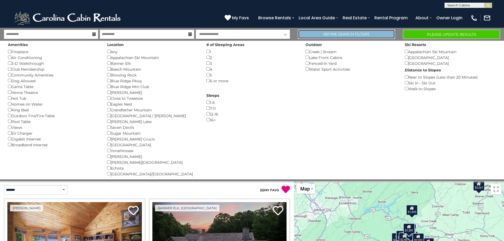
click at [348, 34] on link "Refine Search Filters" at bounding box center [346, 34] width 97 height 9
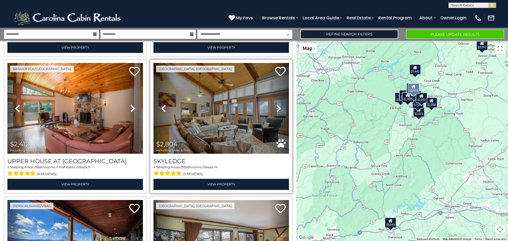
scroll to position [556, 0]
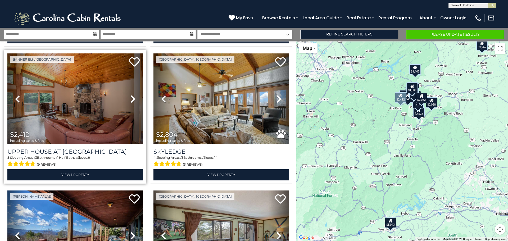
click at [130, 95] on icon at bounding box center [132, 99] width 5 height 8
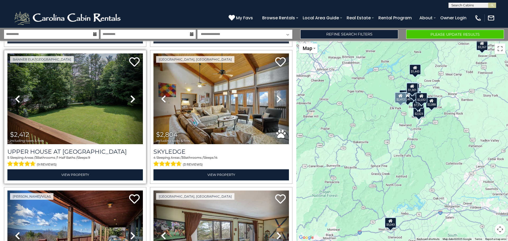
click at [130, 95] on icon at bounding box center [132, 99] width 5 height 8
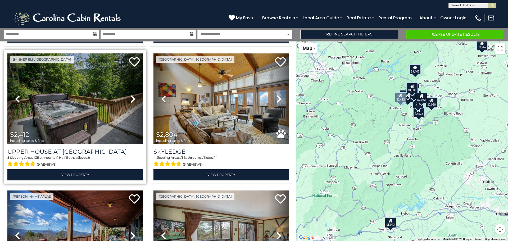
click at [130, 95] on icon at bounding box center [132, 99] width 5 height 8
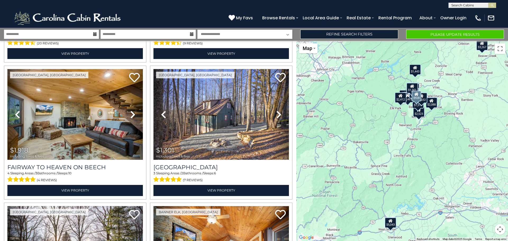
scroll to position [953, 0]
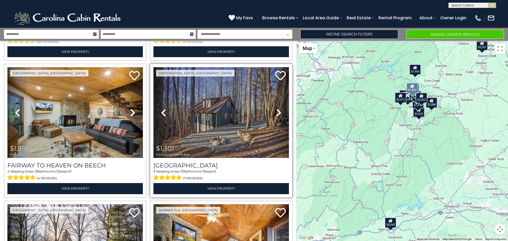
click at [276, 109] on icon at bounding box center [278, 113] width 5 height 8
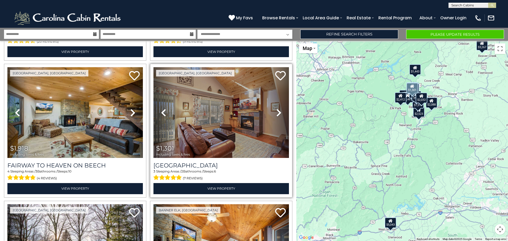
click at [276, 109] on icon at bounding box center [278, 113] width 5 height 8
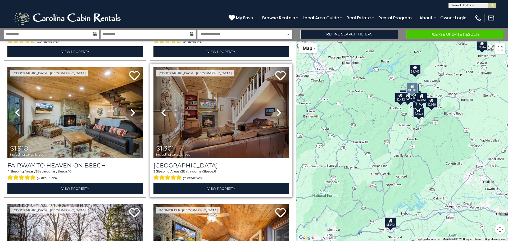
click at [276, 109] on icon at bounding box center [278, 113] width 5 height 8
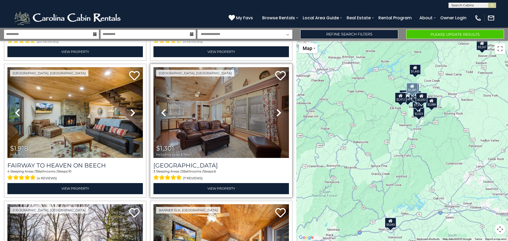
click at [276, 109] on icon at bounding box center [278, 113] width 5 height 8
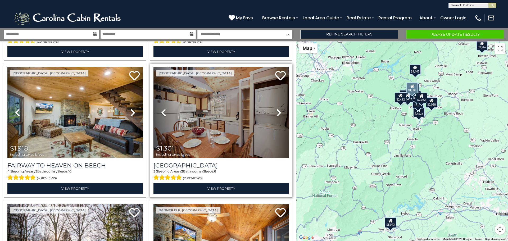
click at [276, 109] on icon at bounding box center [278, 113] width 5 height 8
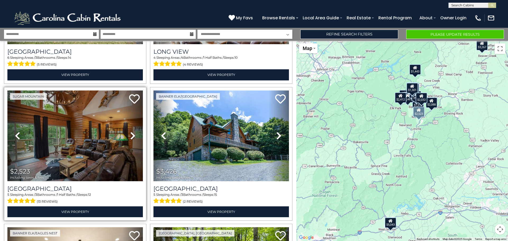
scroll to position [265, 0]
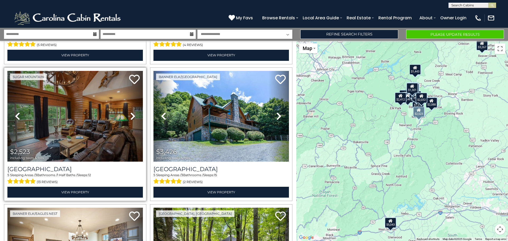
click at [130, 113] on icon at bounding box center [132, 116] width 5 height 8
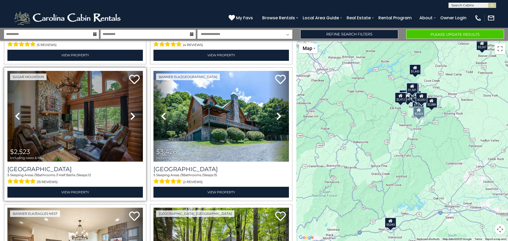
click at [130, 113] on icon at bounding box center [132, 116] width 5 height 8
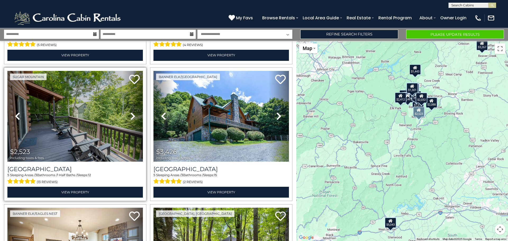
click at [130, 113] on icon at bounding box center [132, 116] width 5 height 8
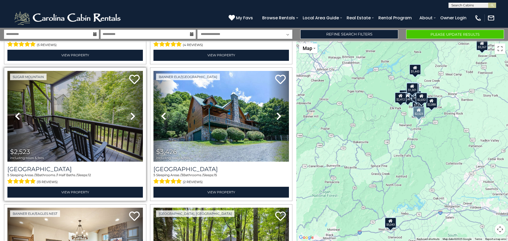
click at [130, 113] on icon at bounding box center [132, 116] width 5 height 8
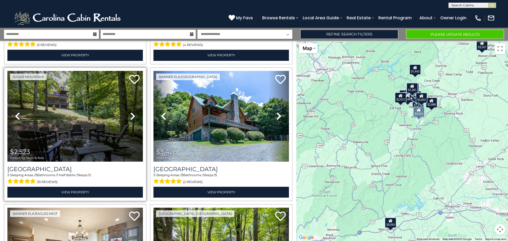
click at [130, 113] on icon at bounding box center [132, 116] width 5 height 8
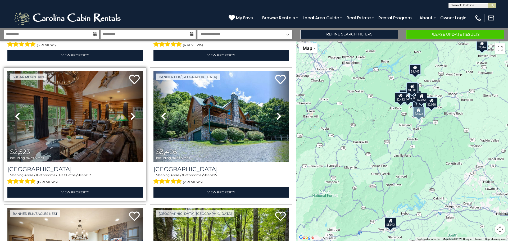
click at [130, 113] on icon at bounding box center [132, 116] width 5 height 8
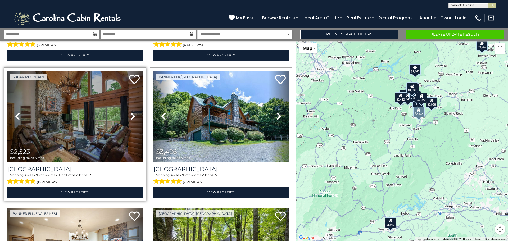
click at [130, 113] on icon at bounding box center [132, 116] width 5 height 8
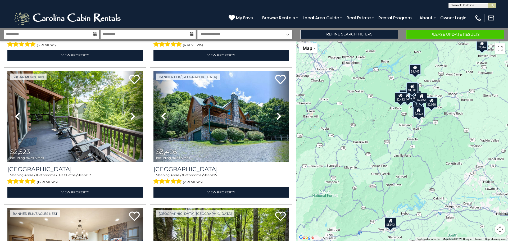
scroll to position [0, 0]
click at [467, 5] on input "text" at bounding box center [472, 5] width 46 height 5
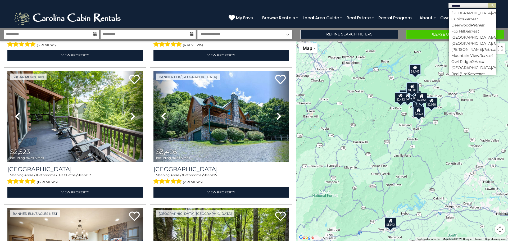
scroll to position [79, 0]
type input "*******"
click at [462, 31] on li "Mountain View Retreat" at bounding box center [472, 29] width 47 height 5
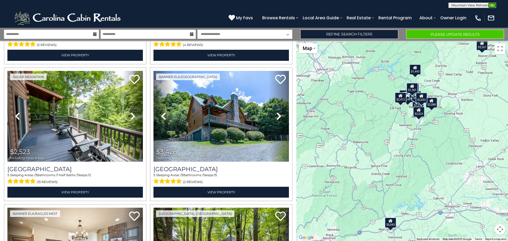
click at [494, 6] on img "submit" at bounding box center [492, 5] width 4 height 4
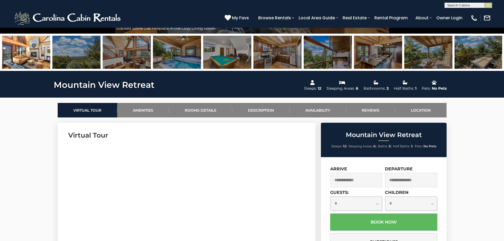
scroll to position [212, 0]
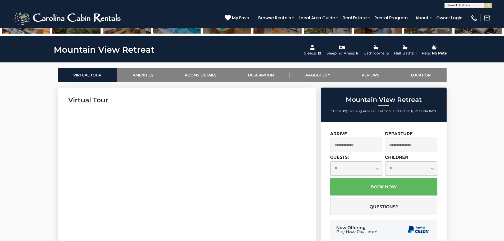
click at [367, 143] on input "text" at bounding box center [356, 145] width 52 height 15
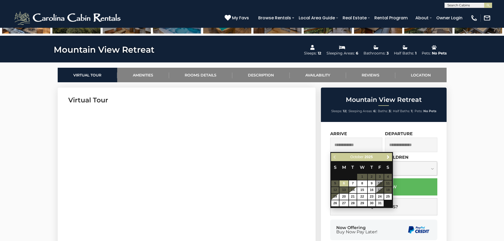
scroll to position [0, 0]
click at [455, 5] on input "text" at bounding box center [468, 5] width 46 height 5
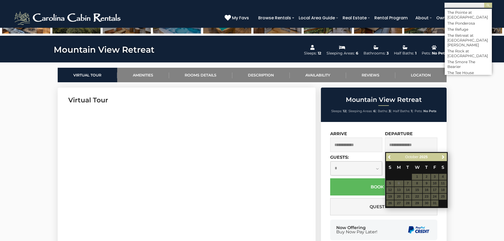
scroll to position [2647, 0]
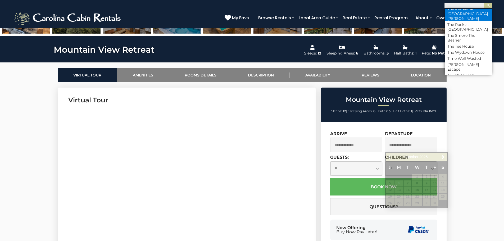
click at [462, 21] on li "The Retreat at [GEOGRAPHIC_DATA][PERSON_NAME]" at bounding box center [468, 14] width 47 height 14
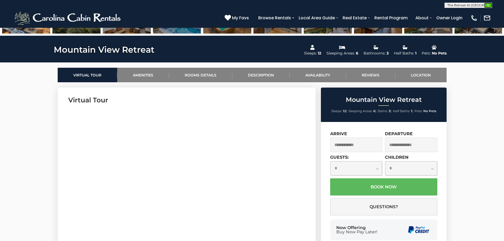
click at [488, 6] on img "submit" at bounding box center [488, 5] width 4 height 4
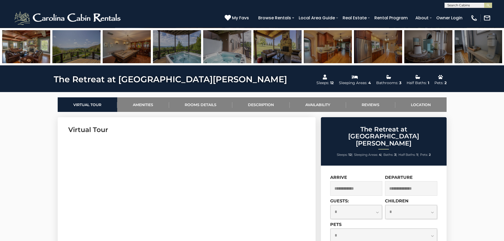
scroll to position [185, 0]
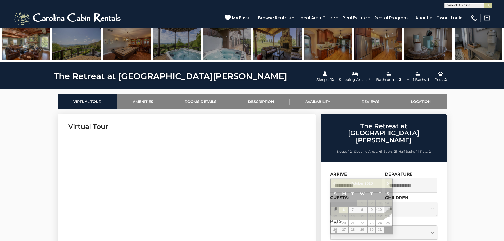
click at [362, 178] on input "text" at bounding box center [356, 185] width 52 height 15
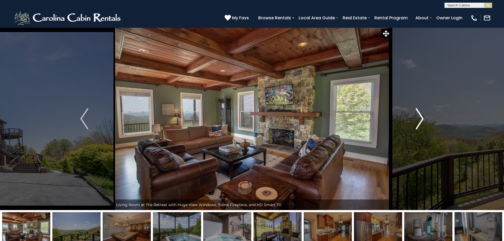
scroll to position [236, 0]
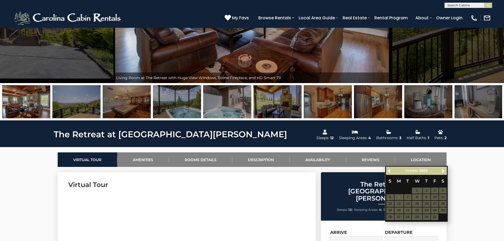
scroll to position [103, 0]
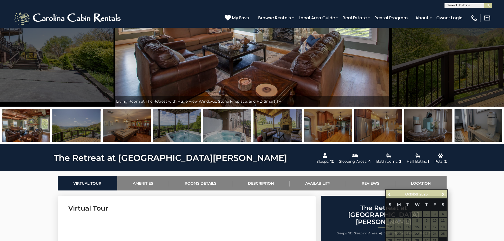
click at [87, 49] on button "Previous" at bounding box center [84, 15] width 58 height 183
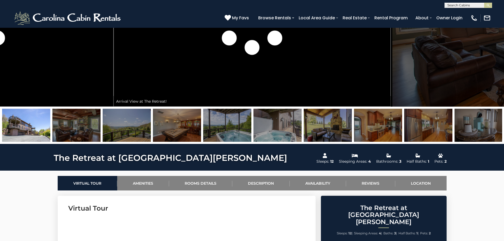
scroll to position [0, 0]
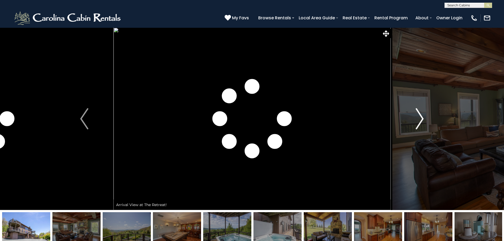
click at [420, 115] on img "Next" at bounding box center [420, 118] width 8 height 21
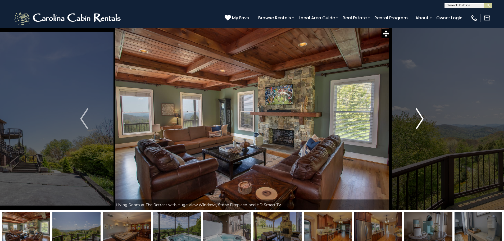
click at [419, 110] on img "Next" at bounding box center [420, 118] width 8 height 21
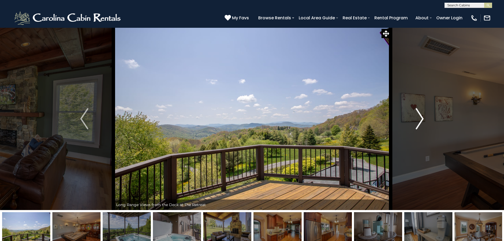
click at [424, 120] on img "Next" at bounding box center [420, 118] width 8 height 21
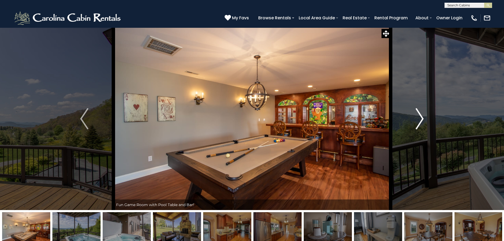
click at [420, 122] on img "Next" at bounding box center [420, 118] width 8 height 21
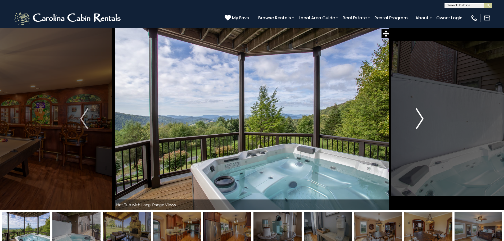
click at [420, 117] on img "Next" at bounding box center [420, 118] width 8 height 21
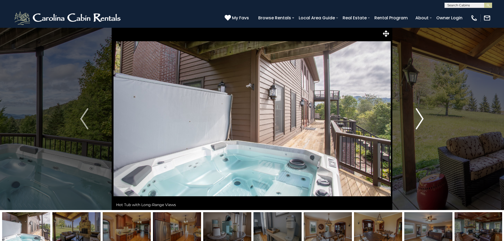
click at [420, 117] on img "Next" at bounding box center [420, 118] width 8 height 21
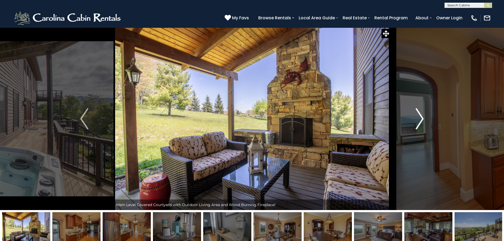
click at [418, 122] on img "Next" at bounding box center [420, 118] width 8 height 21
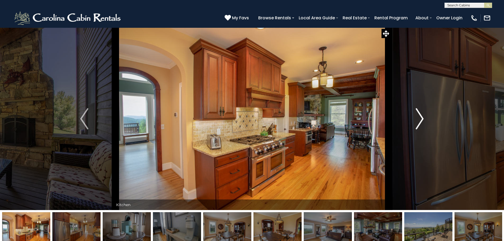
click at [418, 122] on img "Next" at bounding box center [420, 118] width 8 height 21
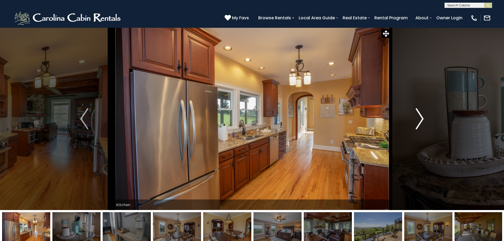
click at [418, 122] on img "Next" at bounding box center [420, 118] width 8 height 21
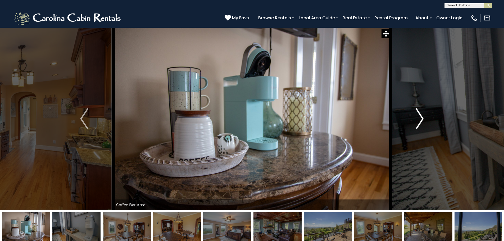
click at [418, 122] on img "Next" at bounding box center [420, 118] width 8 height 21
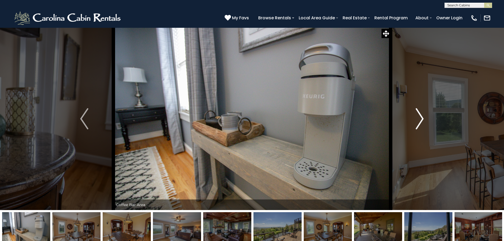
click at [418, 122] on img "Next" at bounding box center [420, 118] width 8 height 21
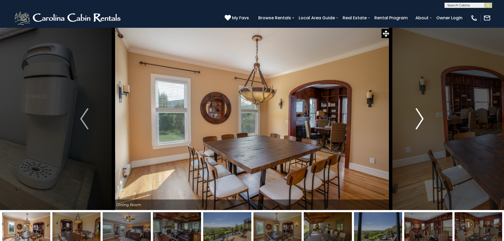
click at [418, 122] on img "Next" at bounding box center [420, 118] width 8 height 21
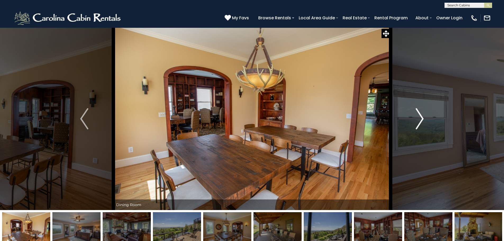
click at [418, 122] on img "Next" at bounding box center [420, 118] width 8 height 21
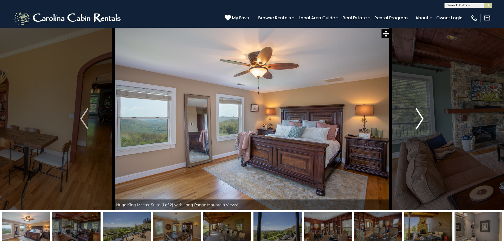
click at [420, 120] on img "Next" at bounding box center [420, 118] width 8 height 21
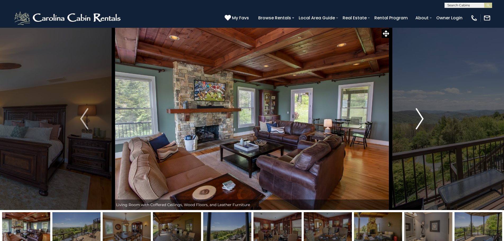
click at [420, 120] on img "Next" at bounding box center [420, 118] width 8 height 21
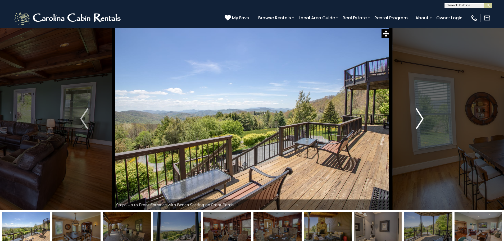
click at [420, 120] on img "Next" at bounding box center [420, 118] width 8 height 21
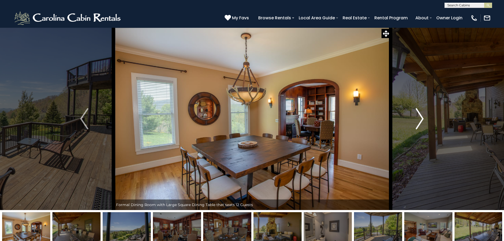
click at [420, 120] on img "Next" at bounding box center [420, 118] width 8 height 21
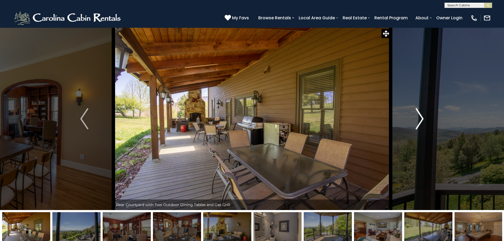
click at [420, 120] on img "Next" at bounding box center [420, 118] width 8 height 21
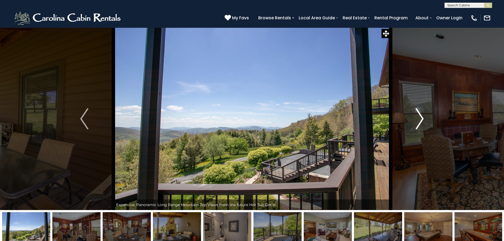
click at [420, 120] on img "Next" at bounding box center [420, 118] width 8 height 21
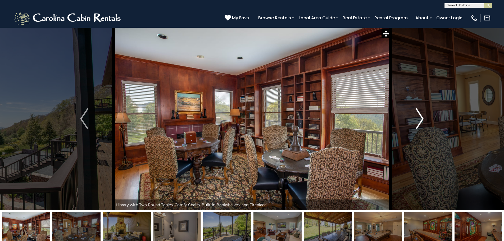
click at [419, 121] on img "Next" at bounding box center [420, 118] width 8 height 21
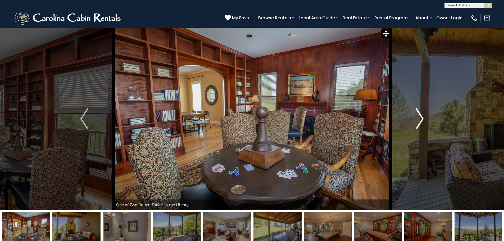
click at [419, 121] on img "Next" at bounding box center [420, 118] width 8 height 21
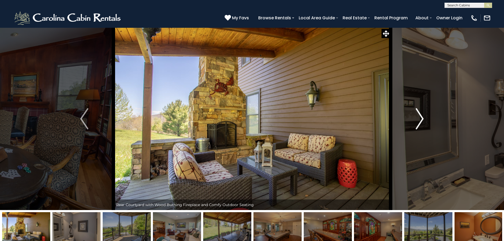
click at [419, 121] on img "Next" at bounding box center [420, 118] width 8 height 21
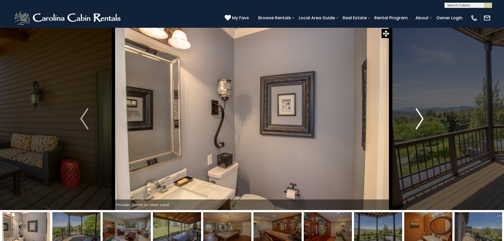
click at [419, 121] on img "Next" at bounding box center [420, 118] width 8 height 21
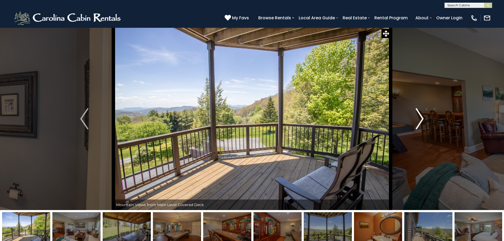
click at [419, 121] on img "Next" at bounding box center [420, 118] width 8 height 21
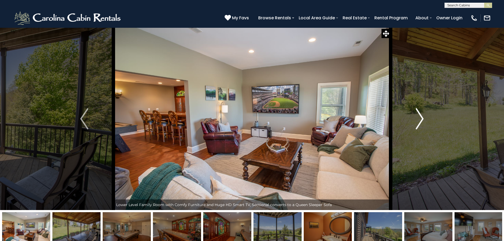
click at [419, 121] on img "Next" at bounding box center [420, 118] width 8 height 21
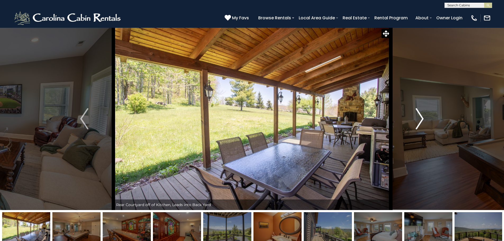
click at [419, 121] on img "Next" at bounding box center [420, 118] width 8 height 21
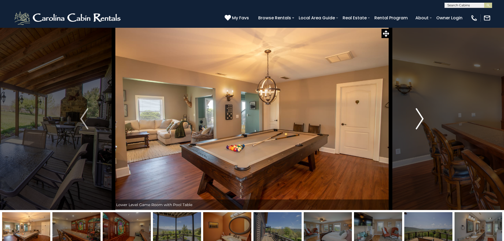
click at [419, 121] on img "Next" at bounding box center [420, 118] width 8 height 21
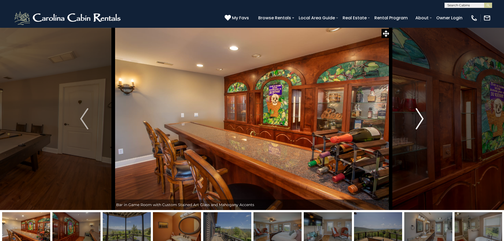
click at [419, 121] on img "Next" at bounding box center [420, 118] width 8 height 21
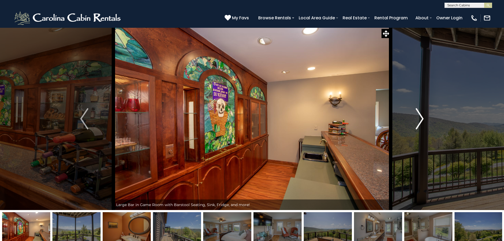
click at [419, 121] on img "Next" at bounding box center [420, 118] width 8 height 21
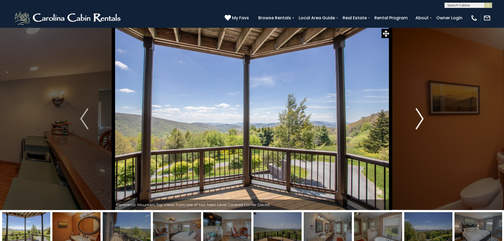
click at [419, 121] on img "Next" at bounding box center [420, 118] width 8 height 21
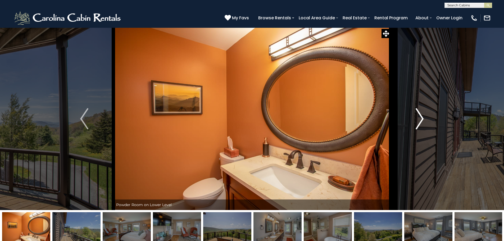
click at [419, 121] on img "Next" at bounding box center [420, 118] width 8 height 21
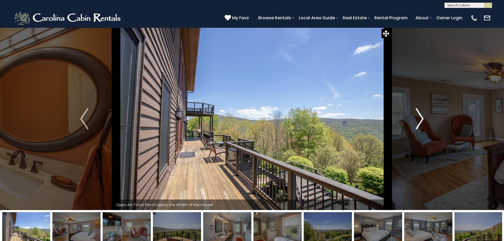
click at [419, 121] on img "Next" at bounding box center [420, 118] width 8 height 21
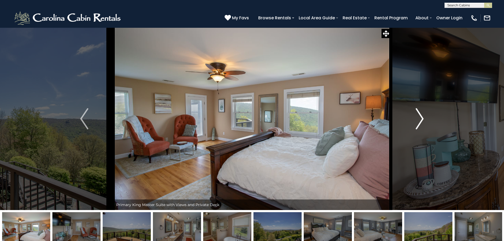
click at [419, 121] on img "Next" at bounding box center [420, 118] width 8 height 21
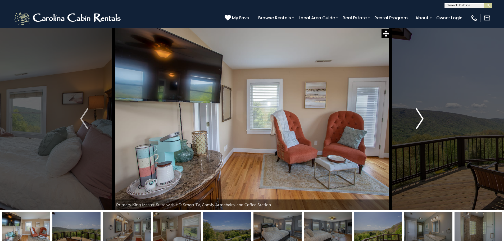
click at [419, 121] on img "Next" at bounding box center [420, 118] width 8 height 21
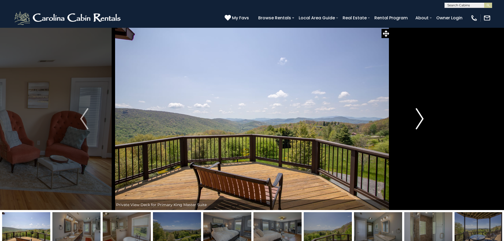
click at [419, 121] on img "Next" at bounding box center [420, 118] width 8 height 21
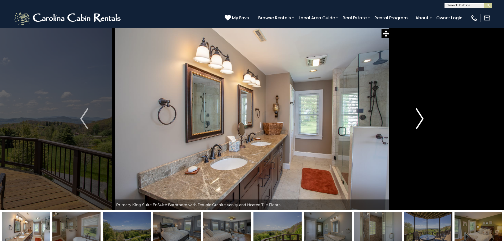
click at [419, 121] on img "Next" at bounding box center [420, 118] width 8 height 21
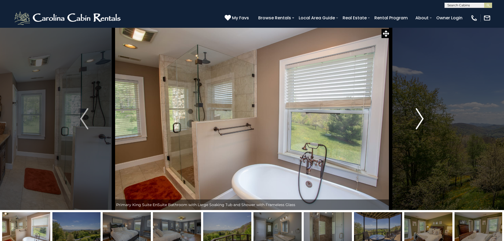
click at [421, 122] on img "Next" at bounding box center [420, 118] width 8 height 21
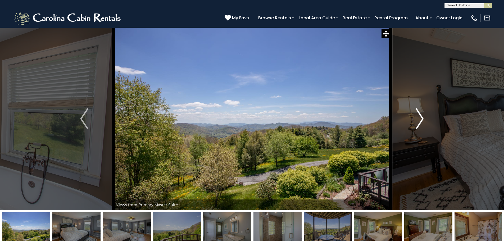
click at [420, 122] on img "Next" at bounding box center [420, 118] width 8 height 21
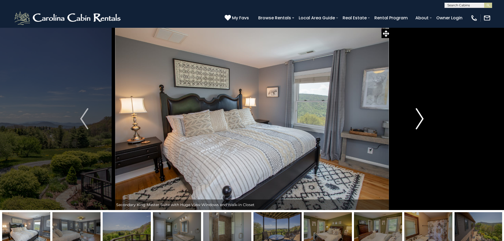
click at [420, 122] on img "Next" at bounding box center [420, 118] width 8 height 21
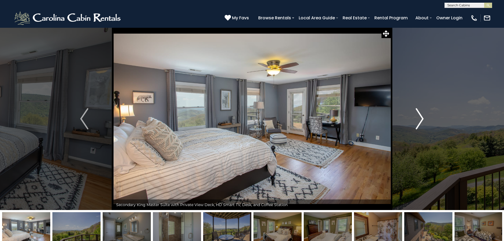
click at [420, 122] on img "Next" at bounding box center [420, 118] width 8 height 21
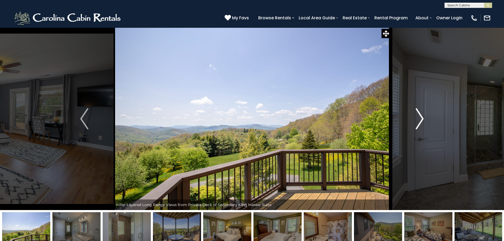
click at [420, 122] on img "Next" at bounding box center [420, 118] width 8 height 21
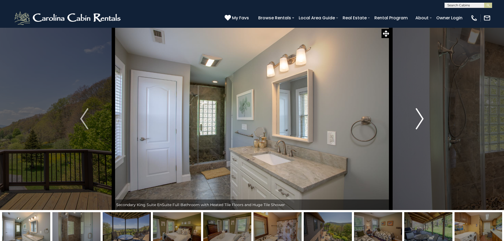
click at [420, 122] on img "Next" at bounding box center [420, 118] width 8 height 21
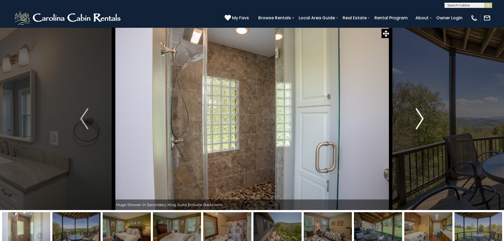
click at [420, 122] on img "Next" at bounding box center [420, 118] width 8 height 21
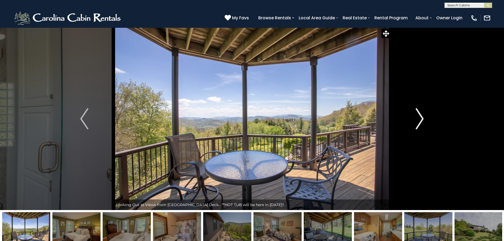
click at [420, 122] on img "Next" at bounding box center [420, 118] width 8 height 21
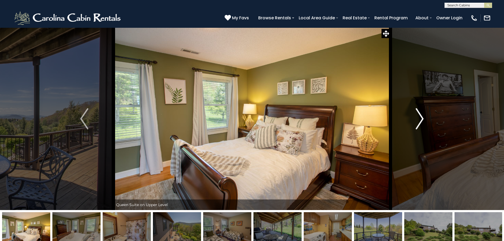
click at [420, 122] on img "Next" at bounding box center [420, 118] width 8 height 21
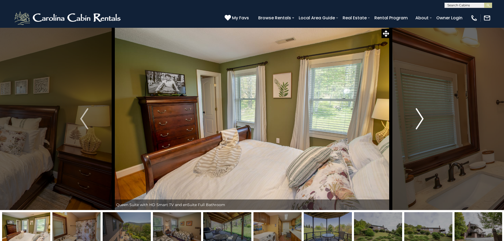
click at [420, 122] on img "Next" at bounding box center [420, 118] width 8 height 21
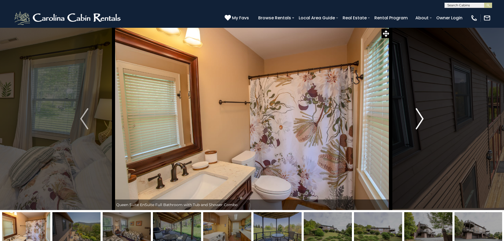
click at [420, 122] on img "Next" at bounding box center [420, 118] width 8 height 21
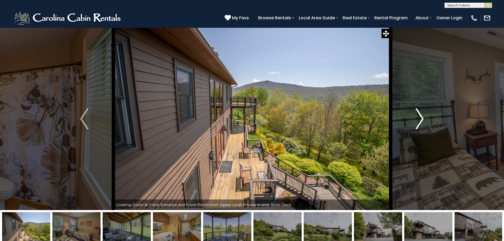
click at [420, 122] on img "Next" at bounding box center [420, 118] width 8 height 21
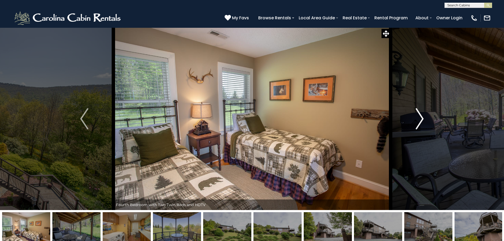
click at [420, 122] on img "Next" at bounding box center [420, 118] width 8 height 21
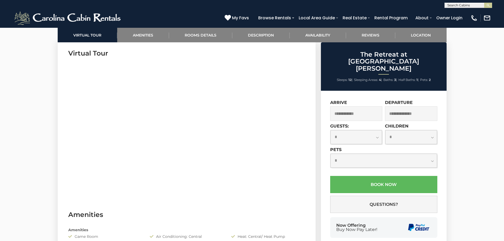
scroll to position [265, 0]
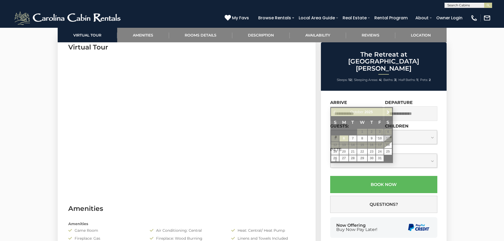
click at [360, 106] on input "text" at bounding box center [356, 113] width 52 height 15
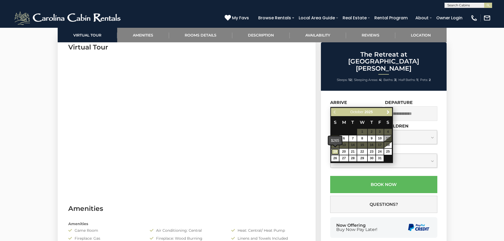
click at [335, 150] on link "19" at bounding box center [335, 152] width 8 height 6
type input "**********"
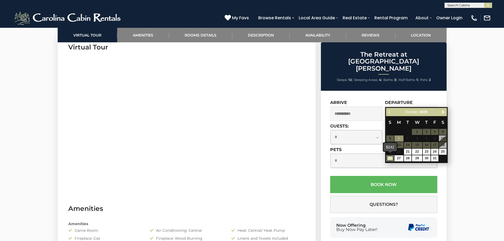
click at [390, 160] on link "26" at bounding box center [390, 158] width 8 height 6
type input "**********"
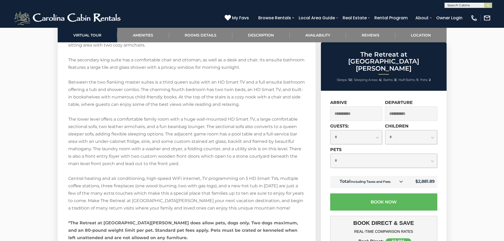
scroll to position [1191, 0]
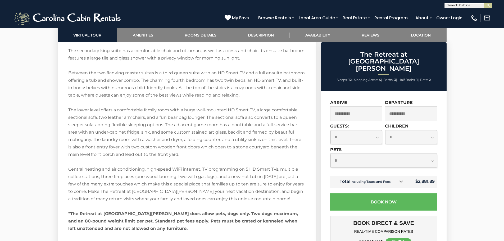
click at [358, 106] on input "**********" at bounding box center [356, 113] width 52 height 15
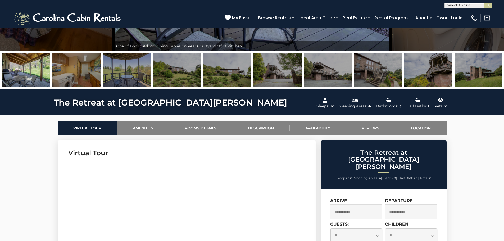
scroll to position [0, 0]
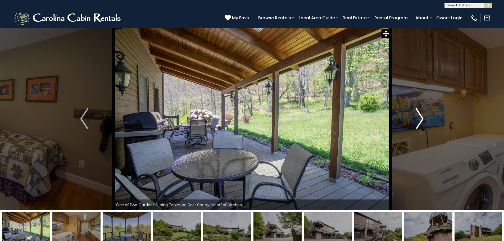
click at [422, 117] on img "Next" at bounding box center [420, 118] width 8 height 21
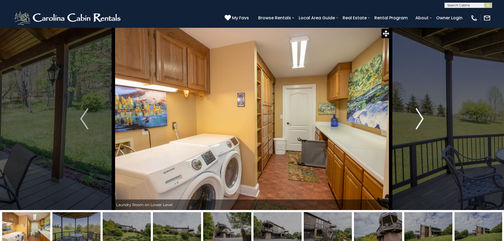
click at [422, 117] on img "Next" at bounding box center [420, 118] width 8 height 21
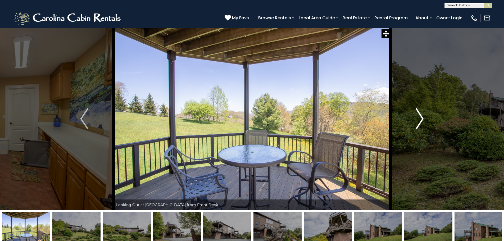
click at [422, 117] on img "Next" at bounding box center [420, 118] width 8 height 21
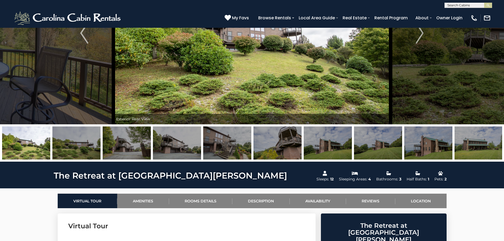
scroll to position [26, 0]
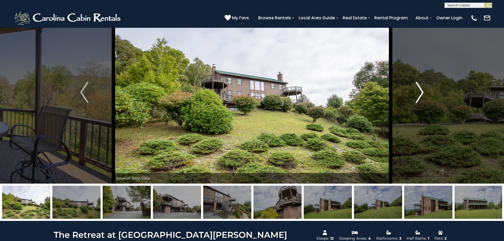
click at [420, 90] on img "Next" at bounding box center [420, 92] width 8 height 21
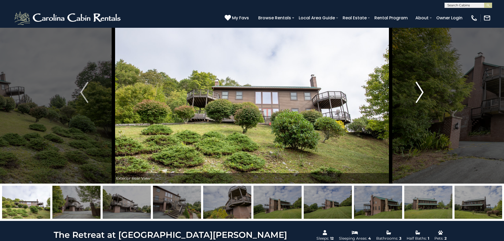
click at [420, 91] on img "Next" at bounding box center [420, 92] width 8 height 21
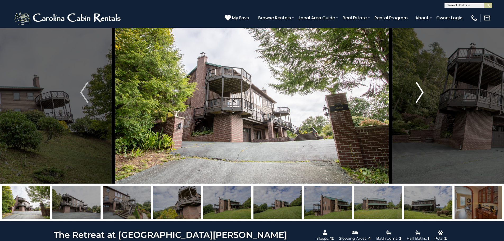
click at [420, 91] on img "Next" at bounding box center [420, 92] width 8 height 21
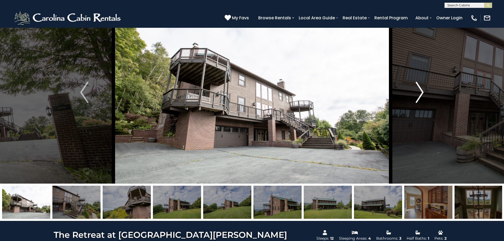
click at [420, 91] on img "Next" at bounding box center [420, 92] width 8 height 21
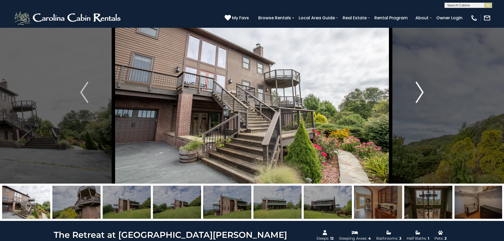
click at [420, 91] on img "Next" at bounding box center [420, 92] width 8 height 21
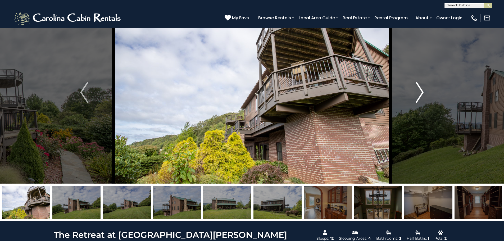
click at [420, 91] on img "Next" at bounding box center [420, 92] width 8 height 21
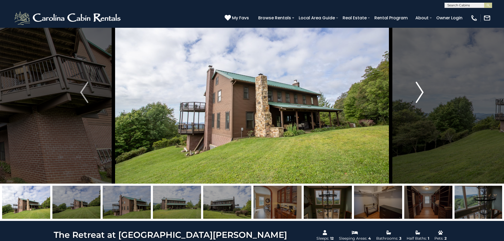
click at [420, 91] on img "Next" at bounding box center [420, 92] width 8 height 21
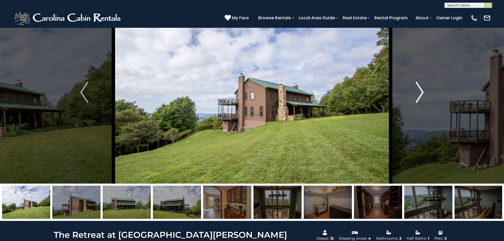
click at [420, 91] on img "Next" at bounding box center [420, 92] width 8 height 21
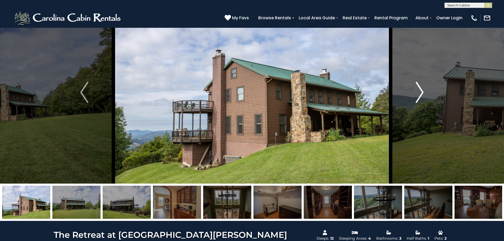
click at [420, 91] on img "Next" at bounding box center [420, 92] width 8 height 21
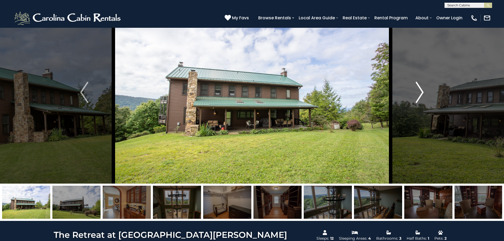
click at [420, 91] on img "Next" at bounding box center [420, 92] width 8 height 21
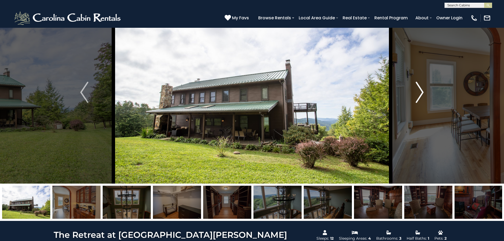
click at [420, 91] on img "Next" at bounding box center [420, 92] width 8 height 21
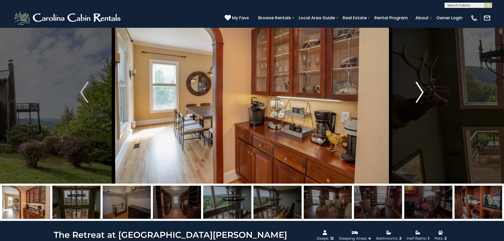
click at [420, 91] on img "Next" at bounding box center [420, 92] width 8 height 21
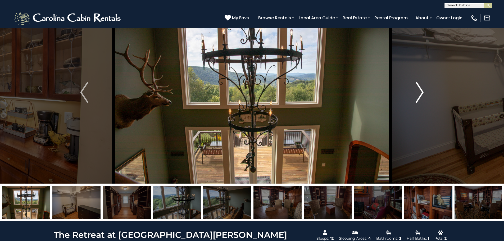
click at [420, 94] on img "Next" at bounding box center [420, 92] width 8 height 21
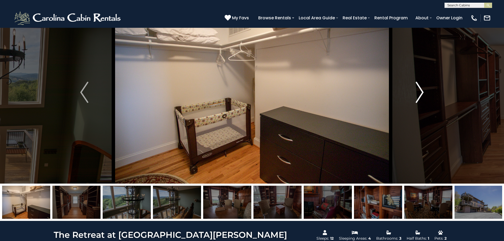
click at [420, 94] on img "Next" at bounding box center [420, 92] width 8 height 21
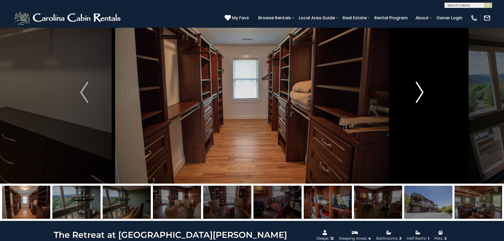
click at [420, 94] on img "Next" at bounding box center [420, 92] width 8 height 21
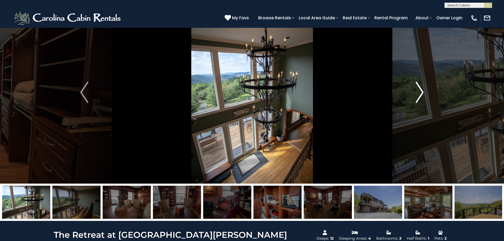
click at [420, 94] on img "Next" at bounding box center [420, 92] width 8 height 21
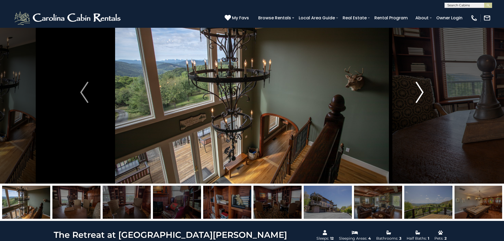
click at [420, 94] on img "Next" at bounding box center [420, 92] width 8 height 21
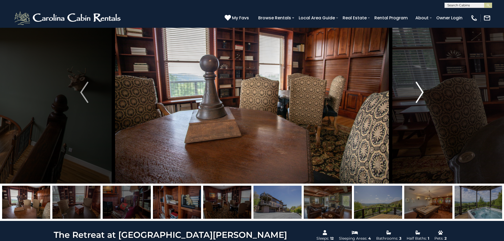
click at [420, 94] on img "Next" at bounding box center [420, 92] width 8 height 21
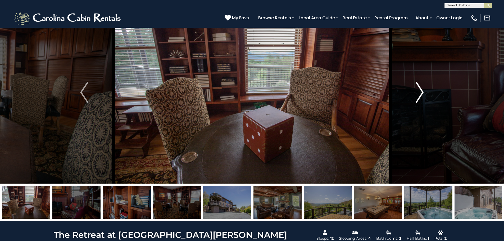
click at [420, 94] on img "Next" at bounding box center [420, 92] width 8 height 21
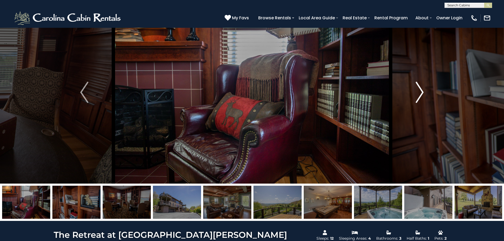
click at [420, 94] on img "Next" at bounding box center [420, 92] width 8 height 21
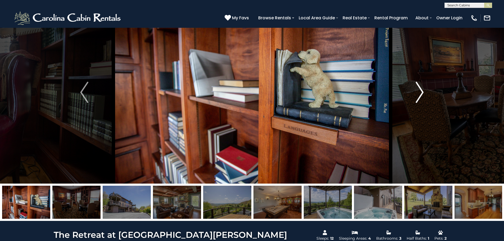
click at [420, 94] on img "Next" at bounding box center [420, 92] width 8 height 21
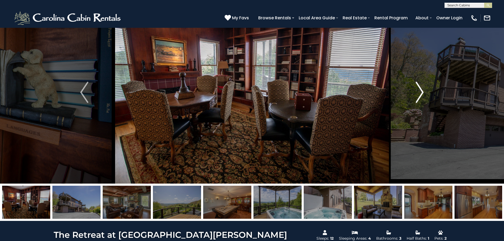
click at [420, 94] on img "Next" at bounding box center [420, 92] width 8 height 21
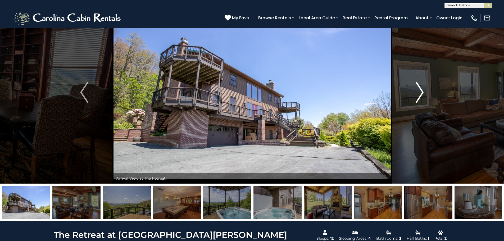
click at [420, 94] on img "Next" at bounding box center [420, 92] width 8 height 21
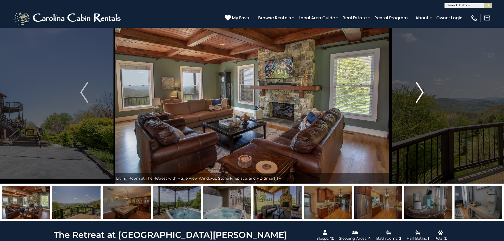
click at [420, 94] on img "Next" at bounding box center [420, 92] width 8 height 21
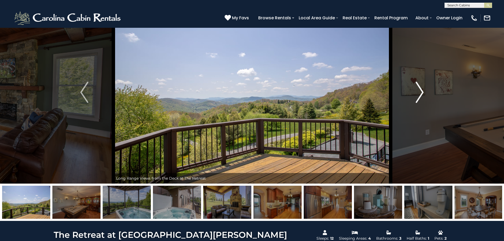
click at [420, 94] on img "Next" at bounding box center [420, 92] width 8 height 21
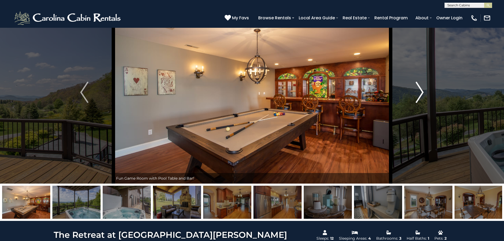
click at [420, 94] on img "Next" at bounding box center [420, 92] width 8 height 21
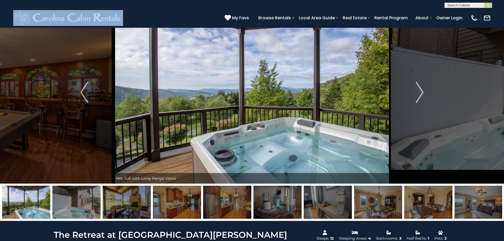
drag, startPoint x: 213, startPoint y: 8, endPoint x: 409, endPoint y: 3, distance: 195.9
click at [409, 3] on header "**********" at bounding box center [252, 14] width 504 height 28
click at [420, 93] on img "Next" at bounding box center [420, 92] width 8 height 21
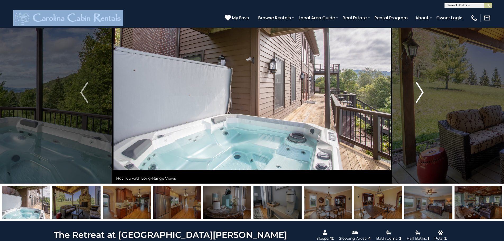
click at [420, 93] on img "Next" at bounding box center [420, 92] width 8 height 21
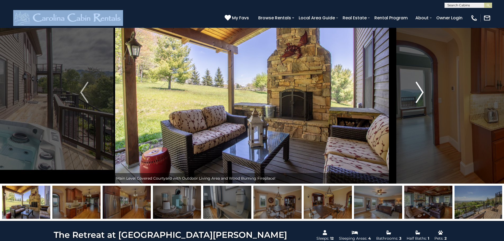
click at [420, 93] on img "Next" at bounding box center [420, 92] width 8 height 21
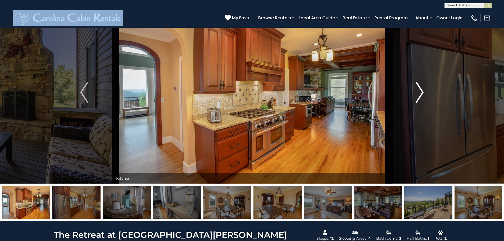
click at [420, 93] on img "Next" at bounding box center [420, 92] width 8 height 21
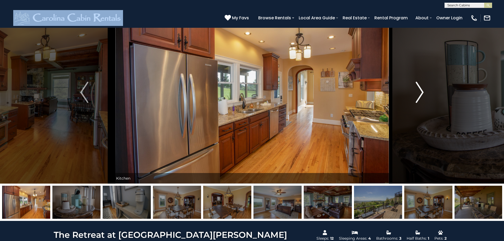
click at [421, 94] on img "Next" at bounding box center [420, 92] width 8 height 21
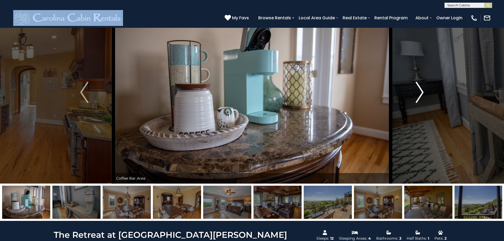
click at [421, 94] on img "Next" at bounding box center [420, 92] width 8 height 21
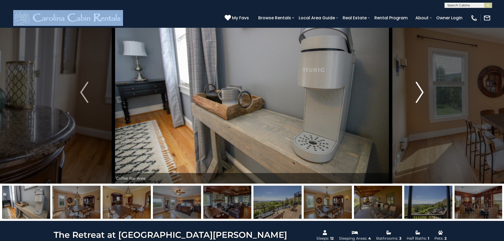
click at [421, 94] on img "Next" at bounding box center [420, 92] width 8 height 21
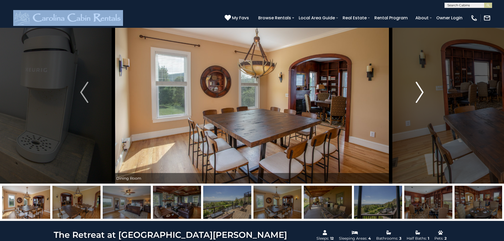
click at [421, 94] on img "Next" at bounding box center [420, 92] width 8 height 21
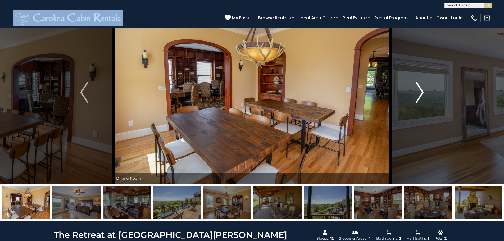
click at [421, 94] on img "Next" at bounding box center [420, 92] width 8 height 21
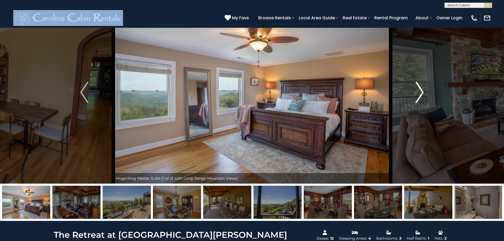
click at [421, 94] on img "Next" at bounding box center [420, 92] width 8 height 21
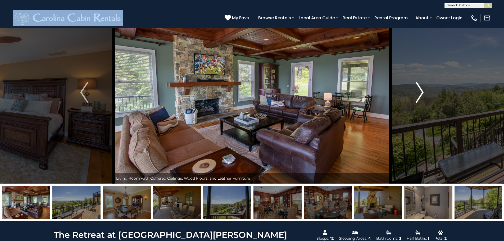
click at [421, 94] on img "Next" at bounding box center [420, 92] width 8 height 21
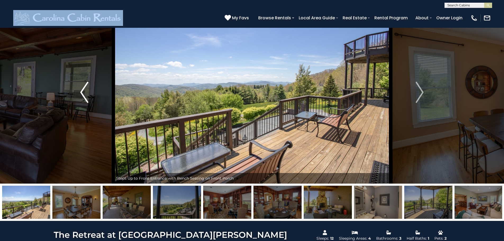
click at [84, 94] on img "Previous" at bounding box center [84, 92] width 8 height 21
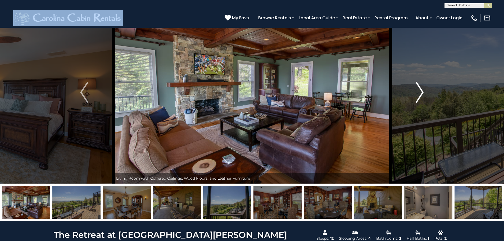
click at [420, 96] on img "Next" at bounding box center [420, 92] width 8 height 21
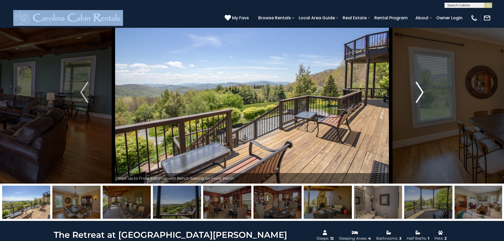
click at [420, 96] on img "Next" at bounding box center [420, 92] width 8 height 21
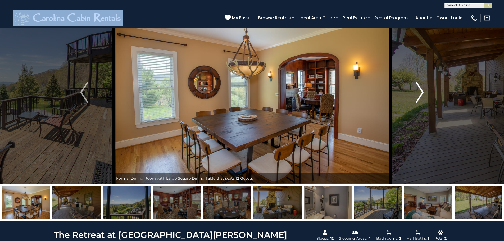
click at [420, 96] on img "Next" at bounding box center [420, 92] width 8 height 21
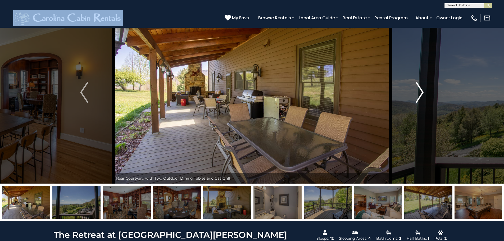
click at [420, 96] on img "Next" at bounding box center [420, 92] width 8 height 21
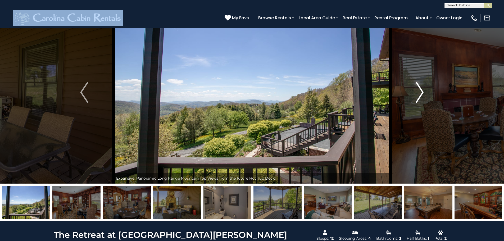
click at [420, 96] on img "Next" at bounding box center [420, 92] width 8 height 21
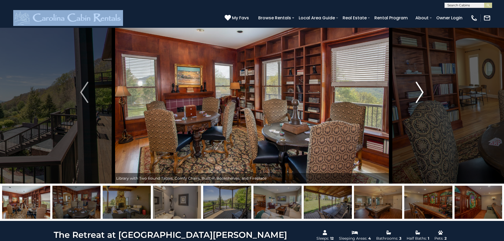
click at [420, 96] on img "Next" at bounding box center [420, 92] width 8 height 21
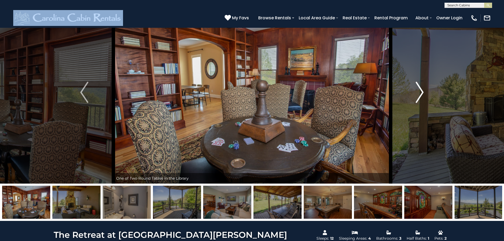
click at [420, 96] on img "Next" at bounding box center [420, 92] width 8 height 21
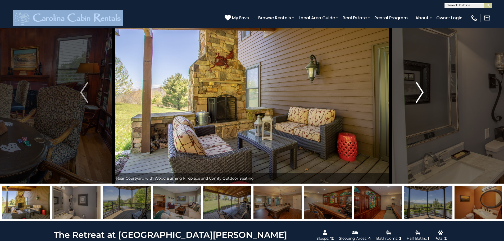
click at [420, 96] on img "Next" at bounding box center [420, 92] width 8 height 21
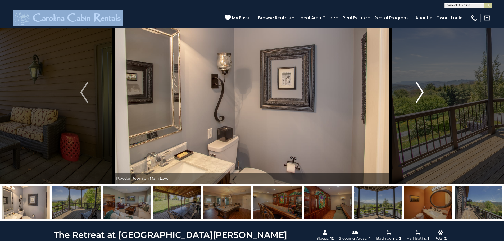
click at [420, 96] on img "Next" at bounding box center [420, 92] width 8 height 21
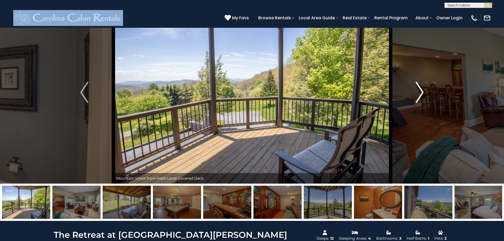
click at [420, 96] on img "Next" at bounding box center [420, 92] width 8 height 21
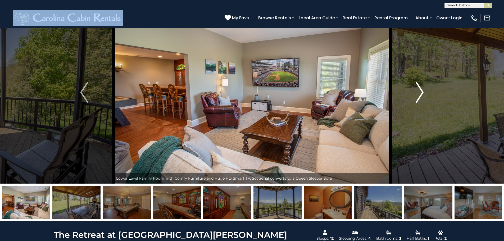
click at [420, 96] on img "Next" at bounding box center [420, 92] width 8 height 21
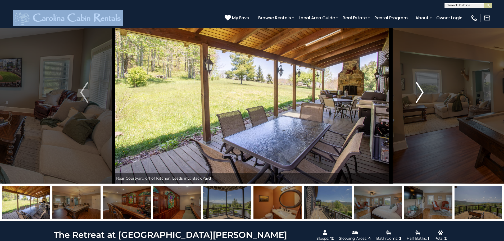
click at [420, 96] on img "Next" at bounding box center [420, 92] width 8 height 21
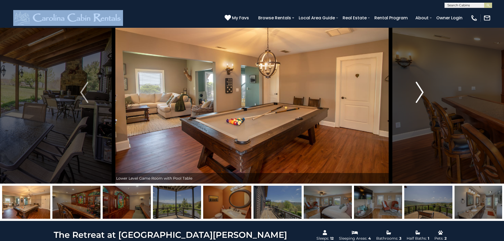
click at [420, 96] on img "Next" at bounding box center [420, 92] width 8 height 21
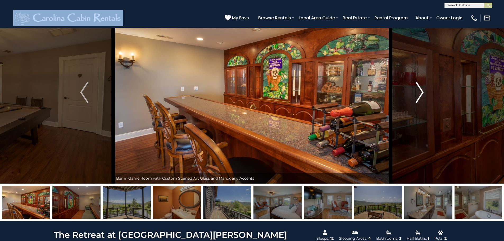
click at [420, 96] on img "Next" at bounding box center [420, 92] width 8 height 21
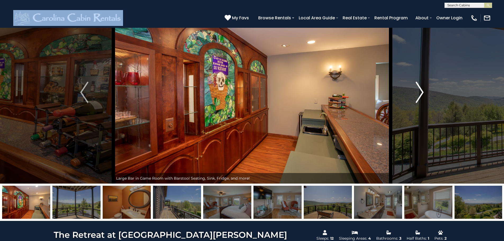
click at [420, 95] on img "Next" at bounding box center [420, 92] width 8 height 21
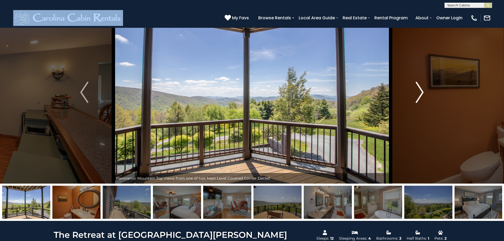
click at [420, 95] on img "Next" at bounding box center [420, 92] width 8 height 21
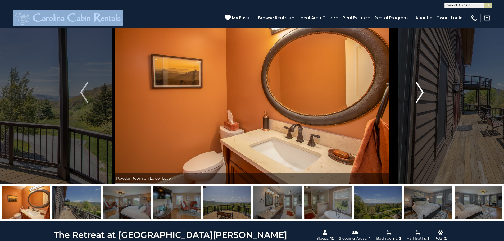
click at [420, 95] on img "Next" at bounding box center [420, 92] width 8 height 21
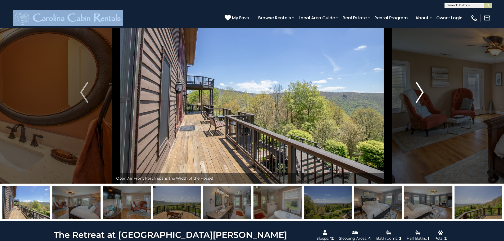
click at [420, 95] on img "Next" at bounding box center [420, 92] width 8 height 21
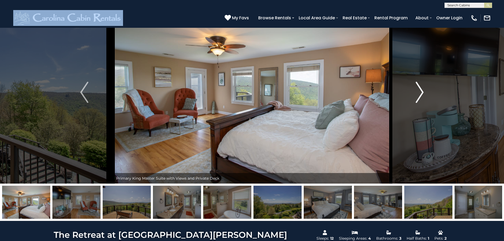
click at [420, 95] on img "Next" at bounding box center [420, 92] width 8 height 21
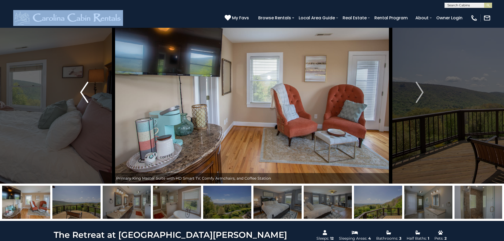
click at [82, 91] on img "Previous" at bounding box center [84, 92] width 8 height 21
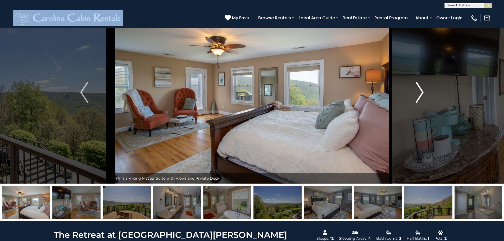
click at [421, 96] on img "Next" at bounding box center [420, 92] width 8 height 21
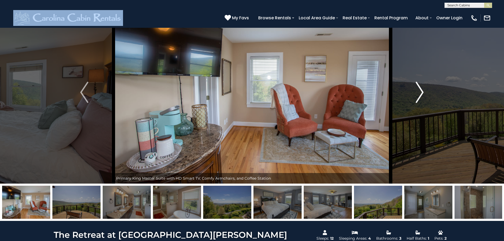
click at [421, 96] on img "Next" at bounding box center [420, 92] width 8 height 21
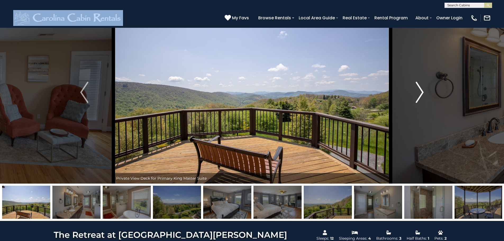
click at [421, 96] on img "Next" at bounding box center [420, 92] width 8 height 21
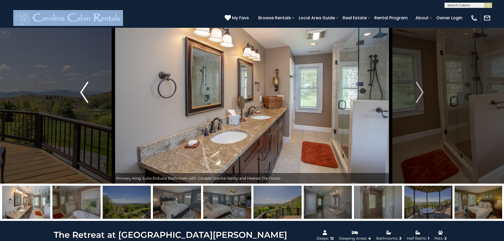
click at [82, 92] on img "Previous" at bounding box center [84, 92] width 8 height 21
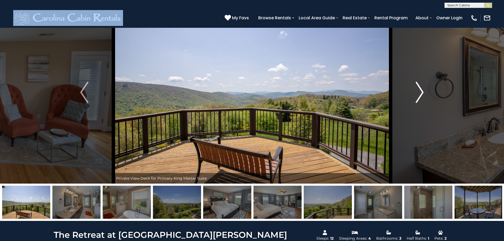
click at [421, 94] on img "Next" at bounding box center [420, 92] width 8 height 21
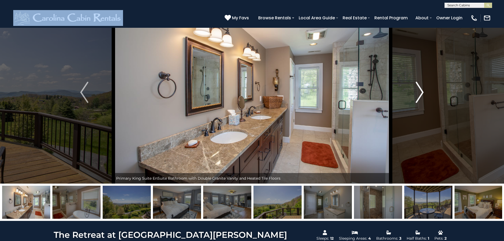
click at [421, 94] on img "Next" at bounding box center [420, 92] width 8 height 21
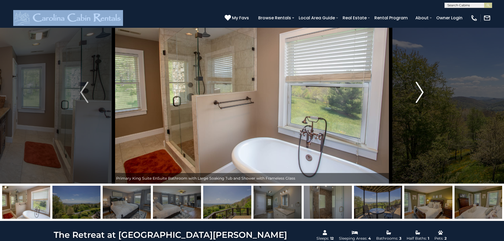
click at [421, 94] on img "Next" at bounding box center [420, 92] width 8 height 21
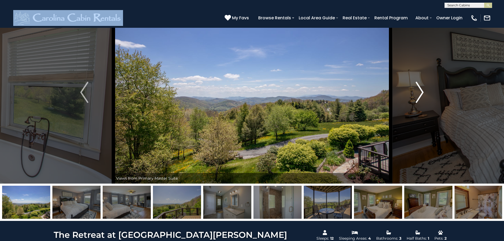
click at [421, 94] on img "Next" at bounding box center [420, 92] width 8 height 21
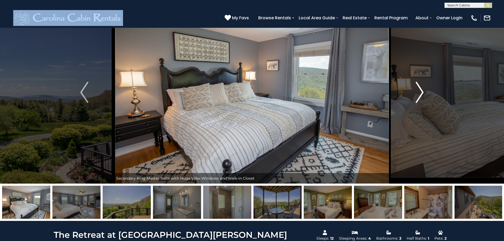
click at [421, 94] on img "Next" at bounding box center [420, 92] width 8 height 21
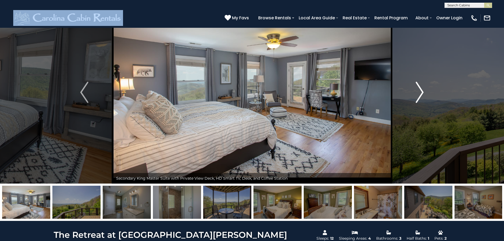
click at [421, 94] on img "Next" at bounding box center [420, 92] width 8 height 21
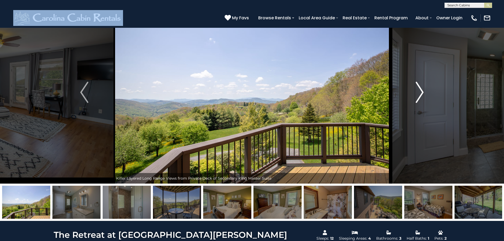
click at [420, 94] on img "Next" at bounding box center [420, 92] width 8 height 21
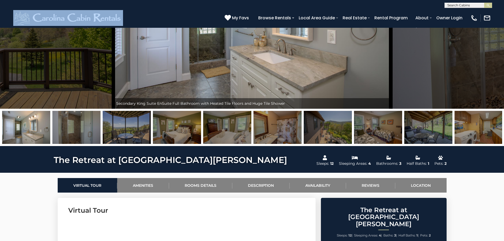
scroll to position [106, 0]
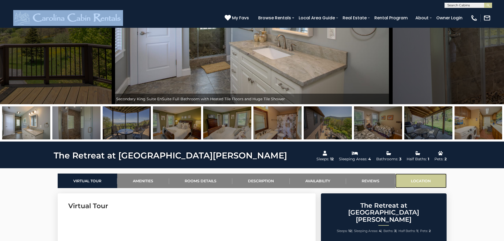
click at [422, 179] on link "Location" at bounding box center [420, 181] width 51 height 15
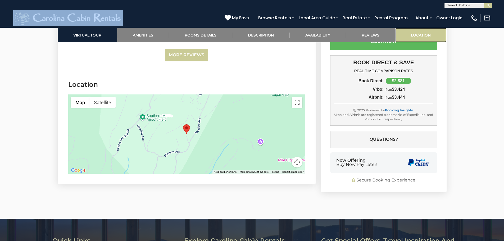
scroll to position [1792, 0]
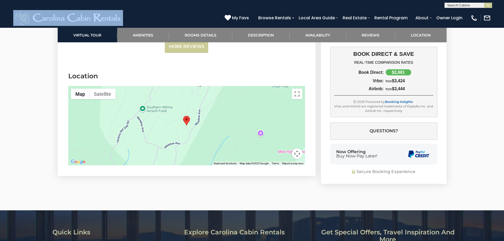
click at [298, 148] on button "Map camera controls" at bounding box center [297, 153] width 11 height 11
click at [285, 148] on button "Zoom out" at bounding box center [284, 153] width 11 height 11
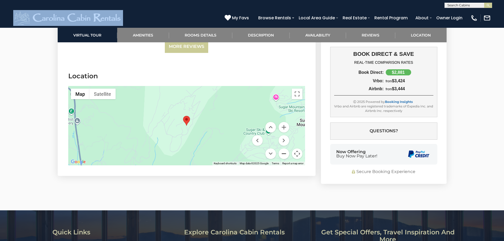
click at [285, 148] on button "Zoom out" at bounding box center [284, 153] width 11 height 11
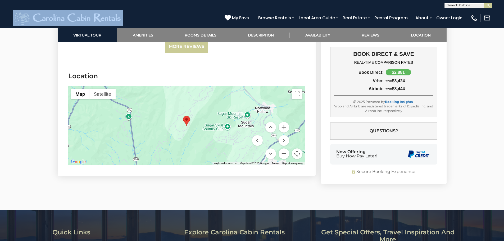
click at [285, 148] on button "Zoom out" at bounding box center [284, 153] width 11 height 11
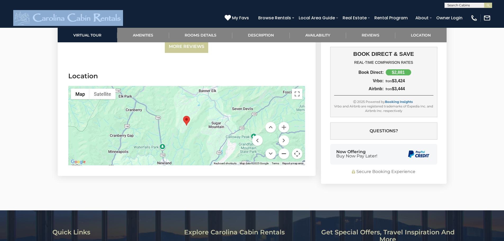
click at [283, 148] on button "Zoom out" at bounding box center [284, 153] width 11 height 11
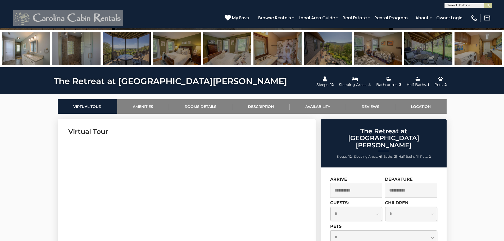
scroll to position [178, 0]
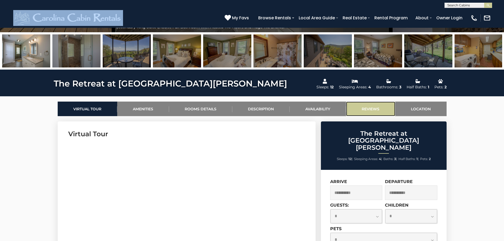
click at [374, 109] on link "Reviews" at bounding box center [370, 109] width 49 height 15
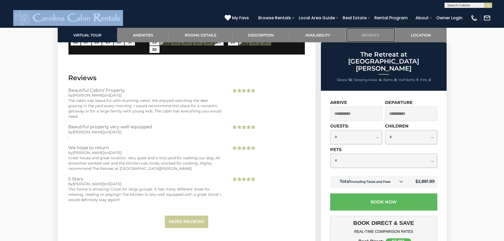
scroll to position [1619, 0]
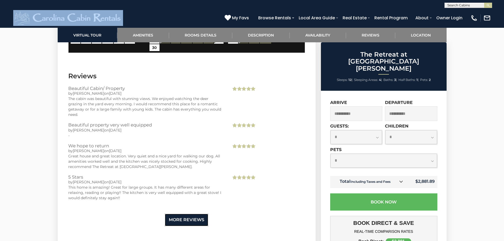
click at [189, 214] on link "More Reviews" at bounding box center [186, 220] width 43 height 12
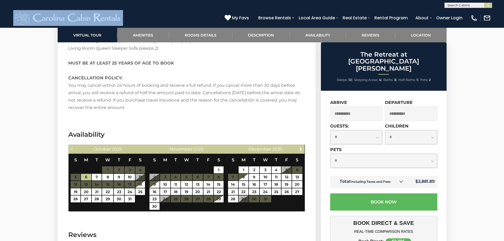
scroll to position [1328, 0]
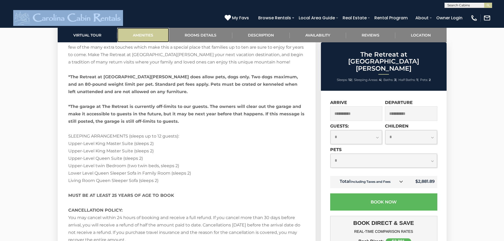
click at [144, 34] on link "Amenities" at bounding box center [143, 35] width 52 height 15
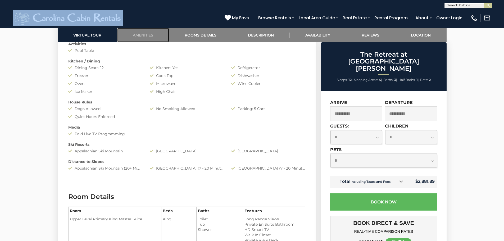
scroll to position [394, 0]
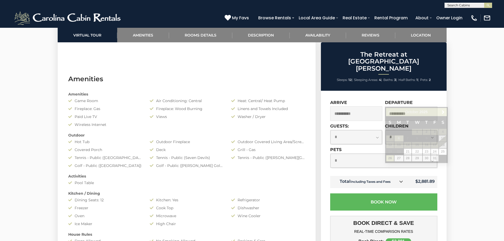
click at [423, 106] on input "**********" at bounding box center [411, 113] width 52 height 15
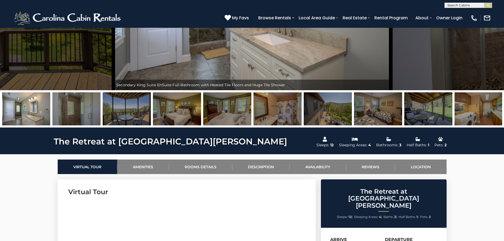
scroll to position [77, 0]
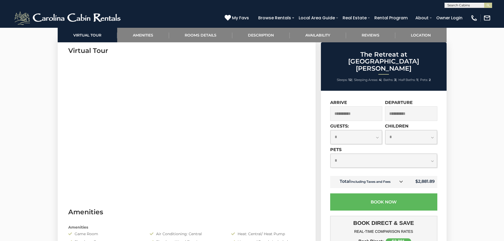
scroll to position [265, 0]
